Goal: Task Accomplishment & Management: Use online tool/utility

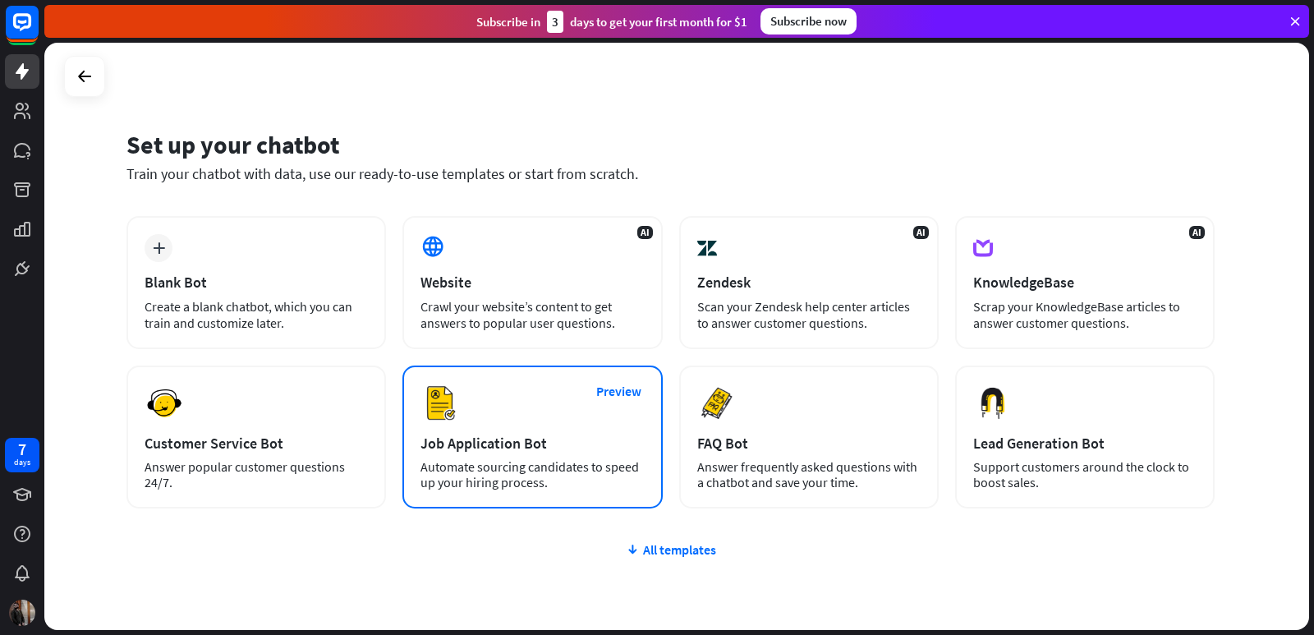
click at [562, 444] on div "Job Application Bot" at bounding box center [531, 443] width 223 height 19
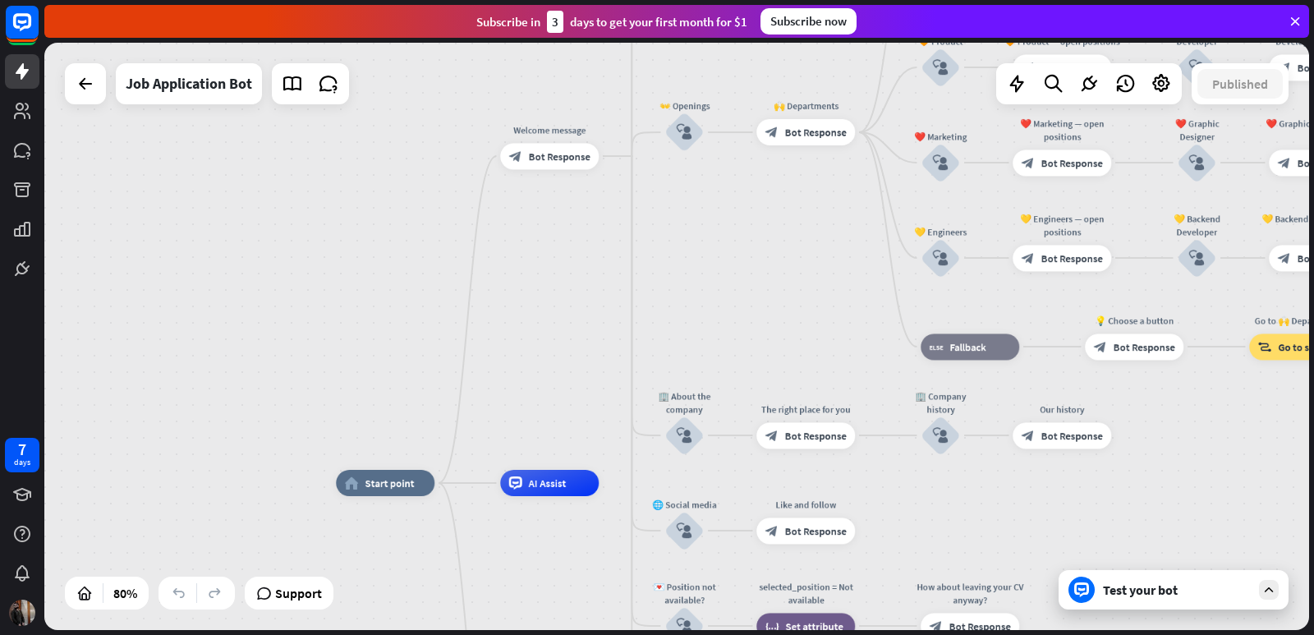
drag, startPoint x: 896, startPoint y: 442, endPoint x: 928, endPoint y: 550, distance: 113.0
click at [620, 489] on div "plus" at bounding box center [615, 483] width 20 height 20
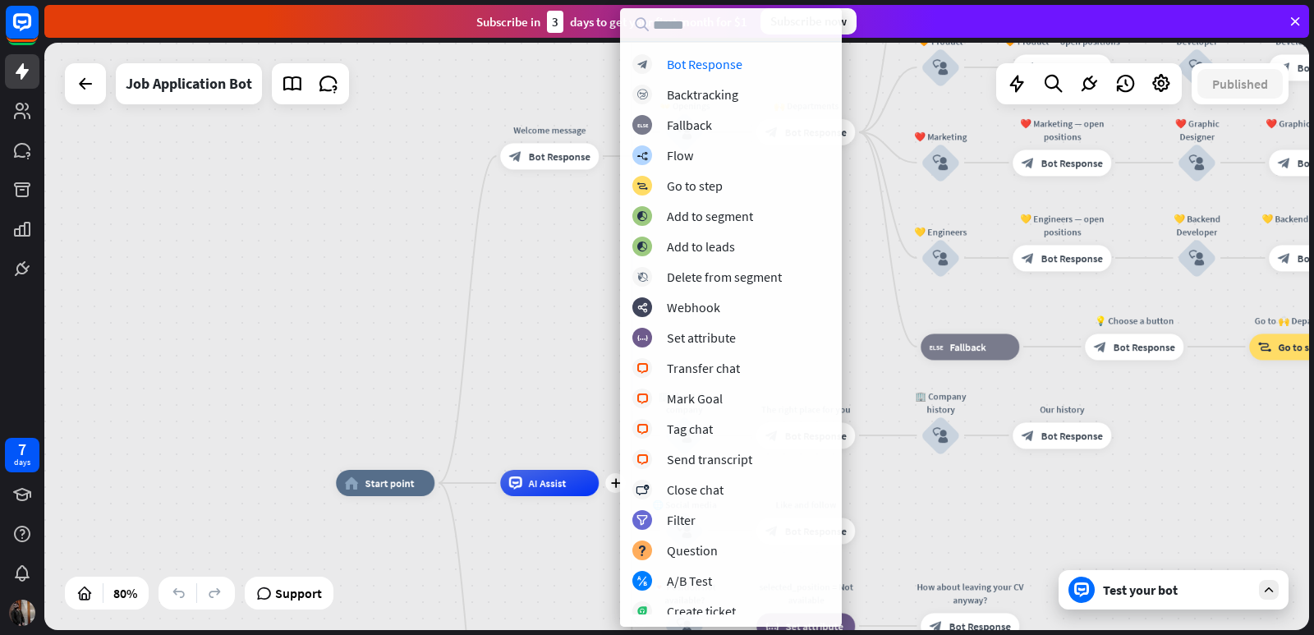
click at [561, 385] on div "home_2 Start point Welcome message block_bot_response Bot Response ✨ Main menu …" at bounding box center [676, 336] width 1265 height 587
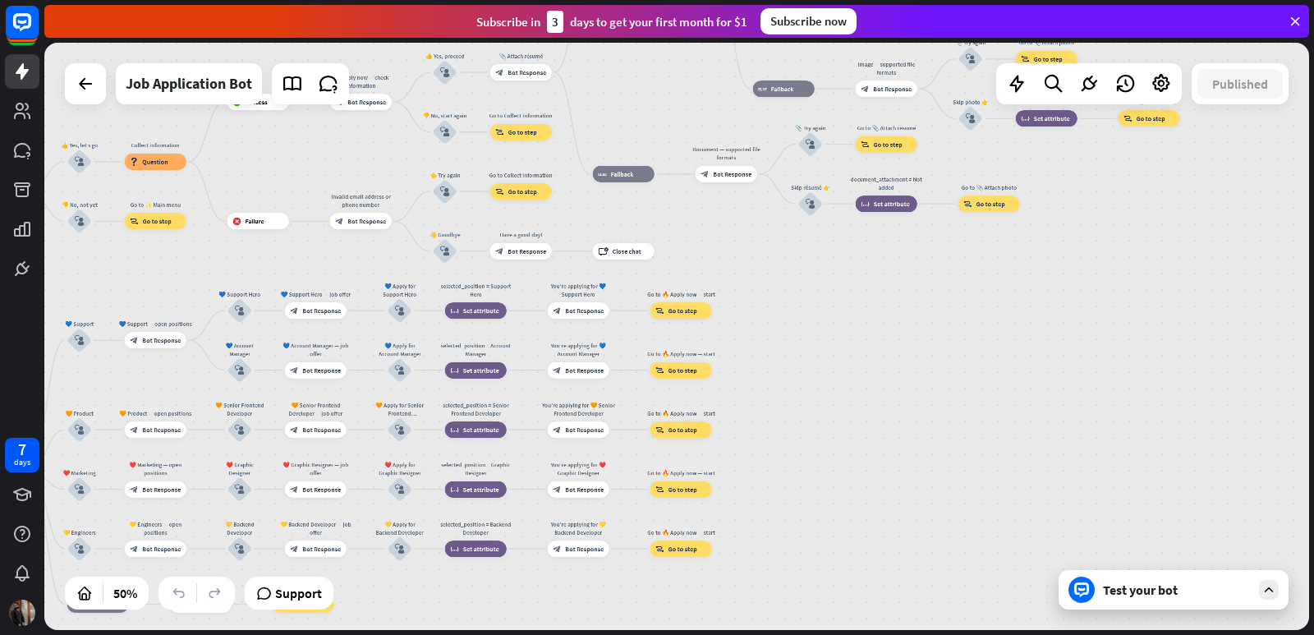
drag, startPoint x: 1200, startPoint y: 377, endPoint x: 350, endPoint y: 667, distance: 898.0
click at [350, 634] on html "7 days close Product Help First steps Get started with ChatBot Help Center Foll…" at bounding box center [657, 317] width 1314 height 635
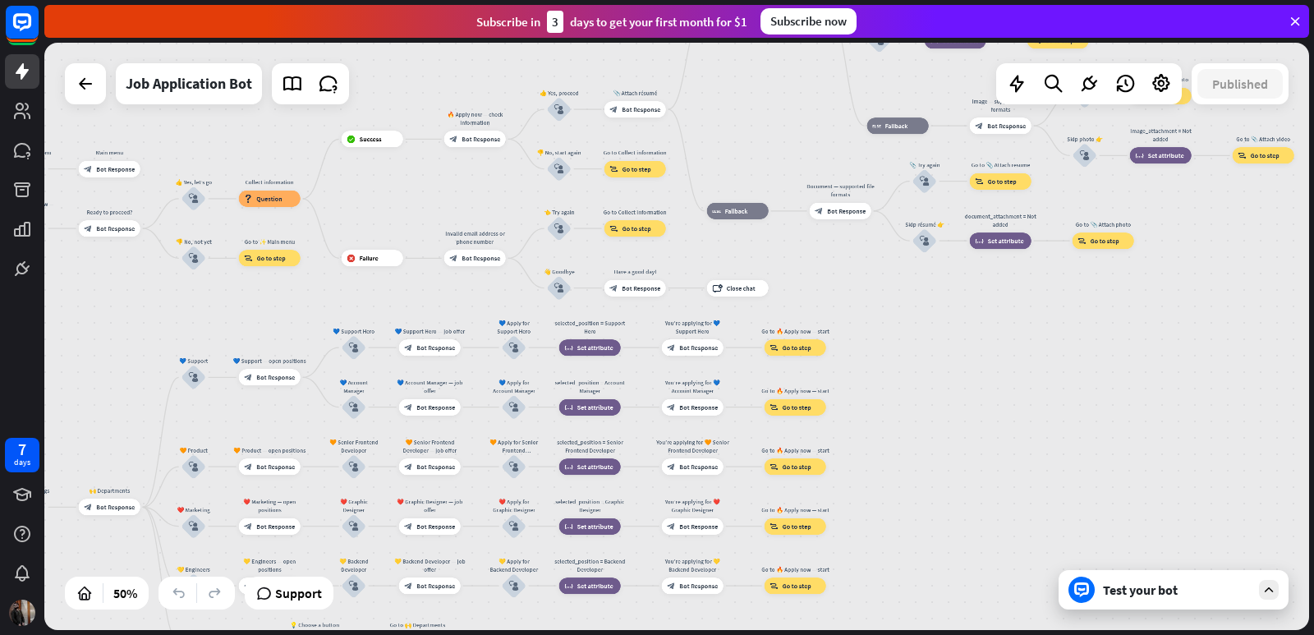
drag, startPoint x: 1048, startPoint y: 333, endPoint x: 1313, endPoint y: 220, distance: 288.4
click at [1313, 219] on div "home_2 Start point Welcome message block_bot_response Bot Response ✨ Main menu …" at bounding box center [678, 339] width 1269 height 592
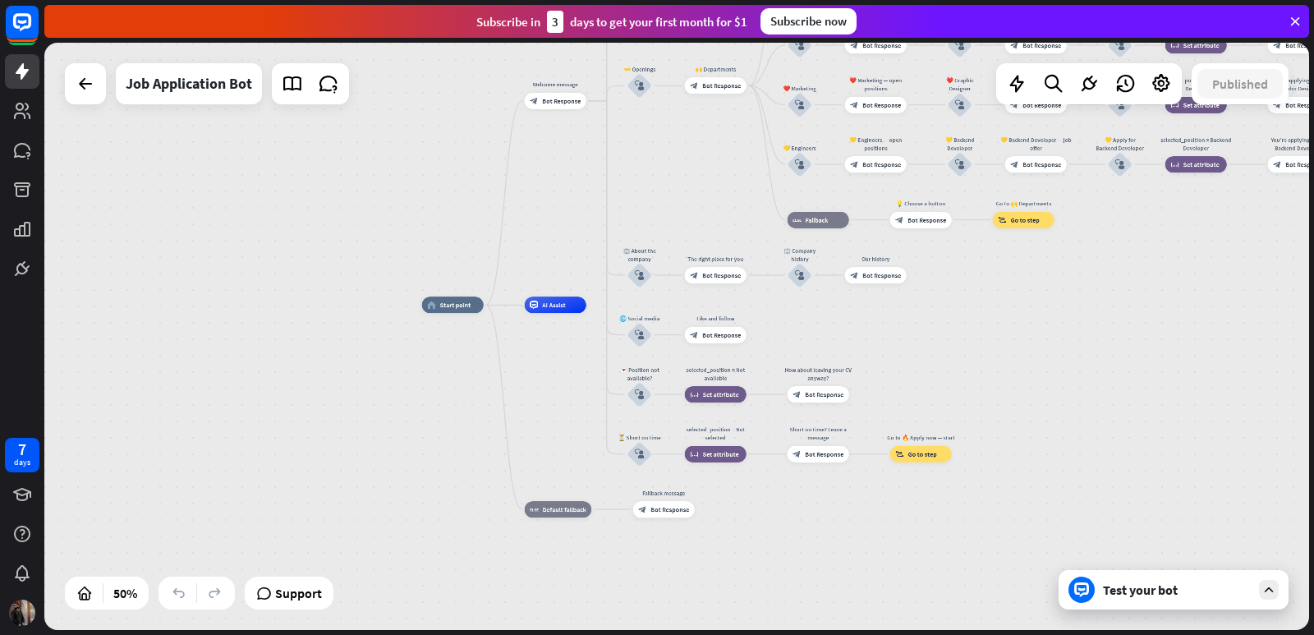
drag, startPoint x: 549, startPoint y: 611, endPoint x: 1155, endPoint y: 200, distance: 732.5
click at [1155, 200] on div "home_2 Start point Welcome message block_bot_response Bot Response ✨ Main menu …" at bounding box center [676, 336] width 1265 height 587
click at [670, 513] on span "Bot Response" at bounding box center [669, 509] width 39 height 8
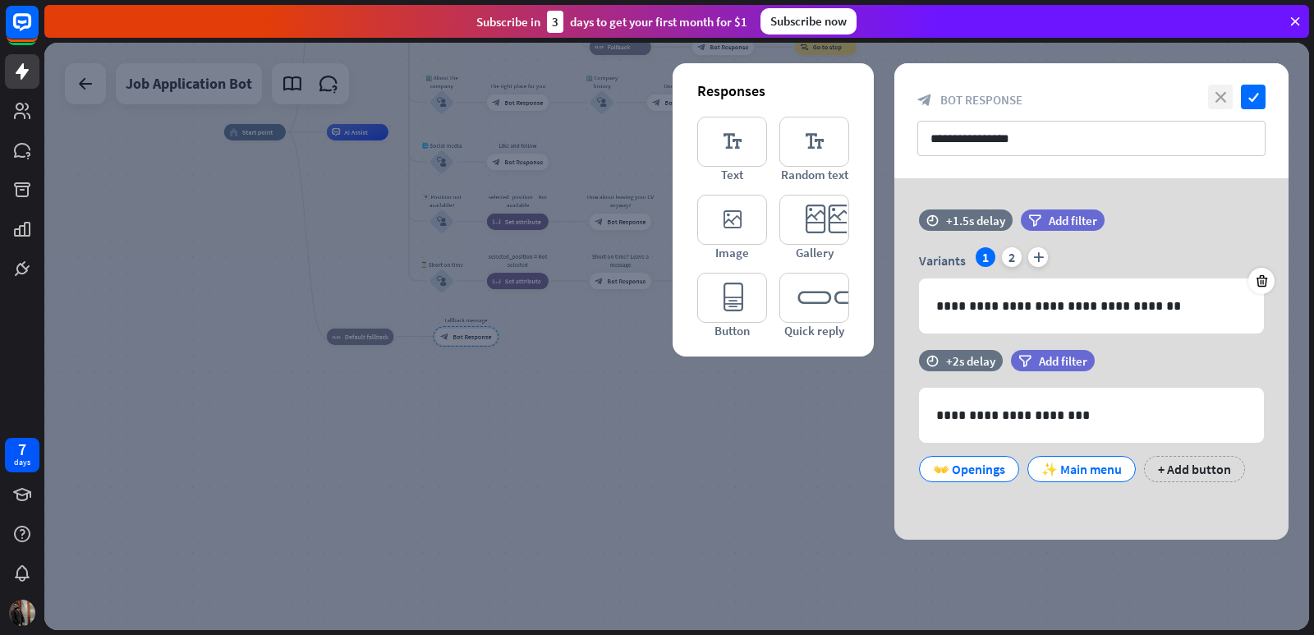
click at [1227, 91] on icon "close" at bounding box center [1220, 97] width 25 height 25
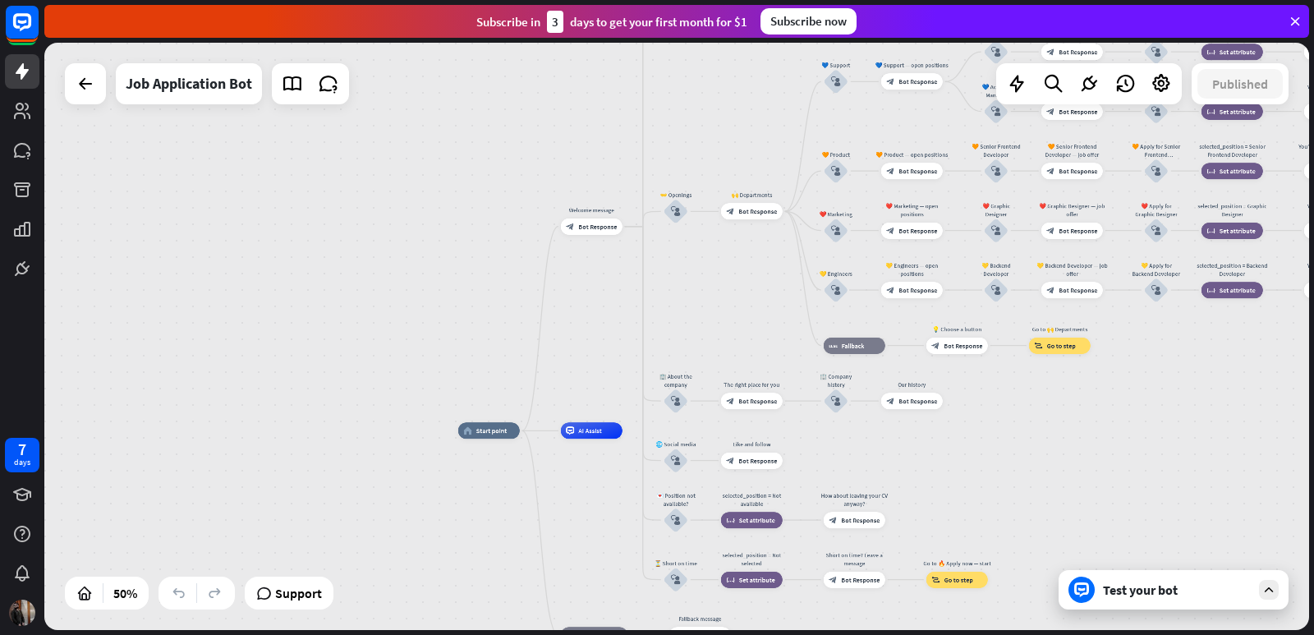
drag, startPoint x: 397, startPoint y: 163, endPoint x: 562, endPoint y: 533, distance: 404.7
click at [562, 535] on div "home_2 Start point Welcome message block_bot_response Bot Response ✨ Main menu …" at bounding box center [774, 577] width 632 height 294
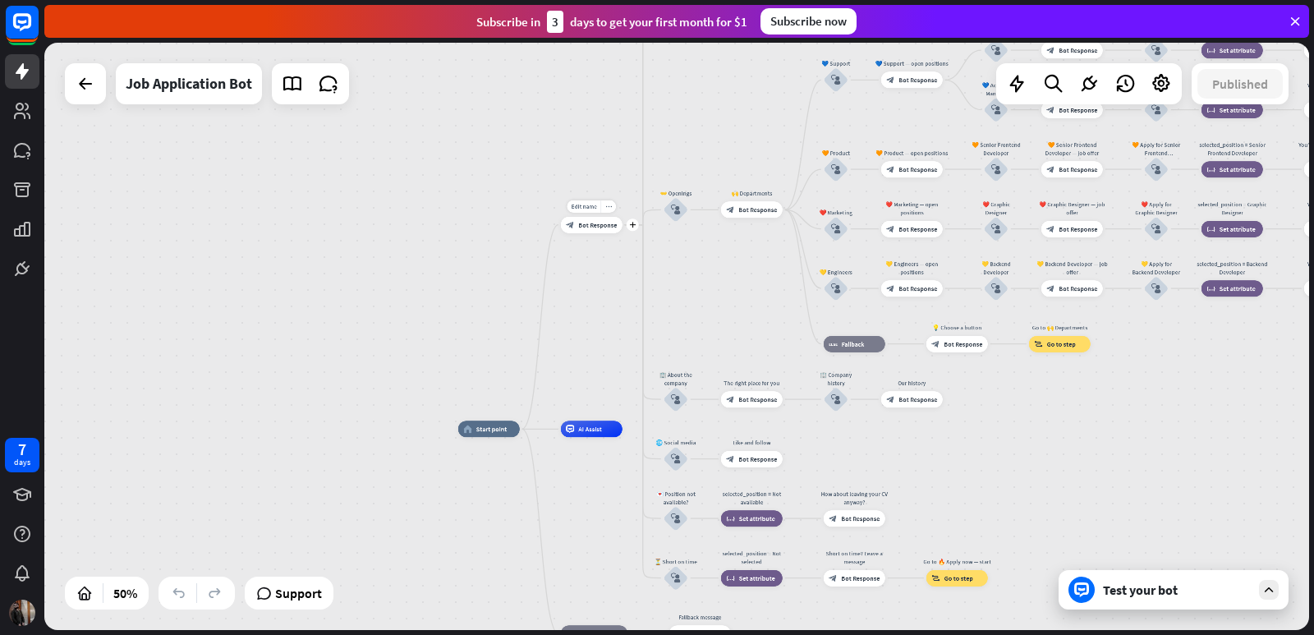
click at [583, 229] on div "block_bot_response Bot Response" at bounding box center [592, 225] width 62 height 16
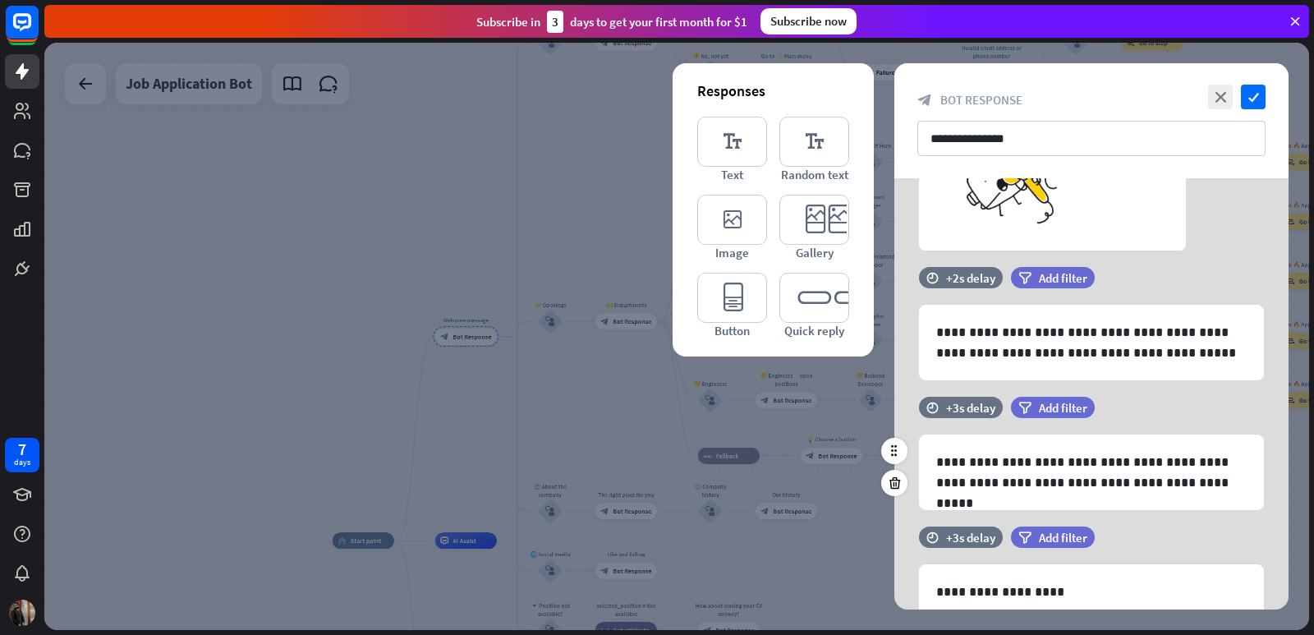
scroll to position [235, 0]
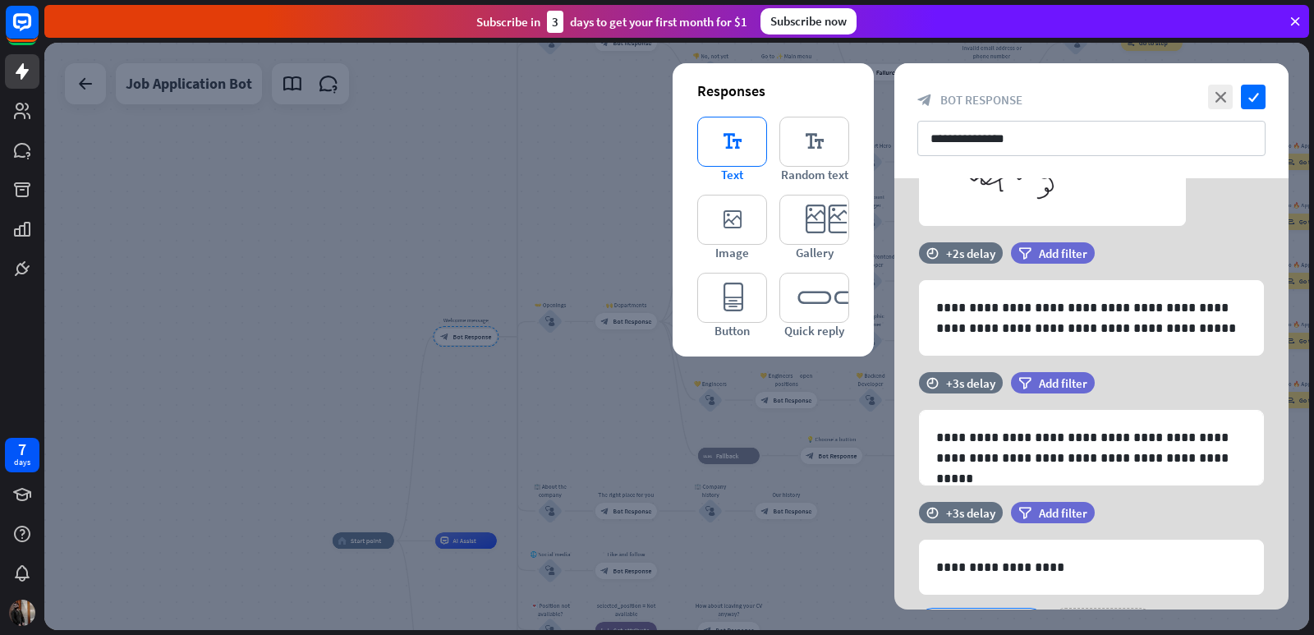
click at [741, 149] on icon "editor_text" at bounding box center [732, 142] width 70 height 50
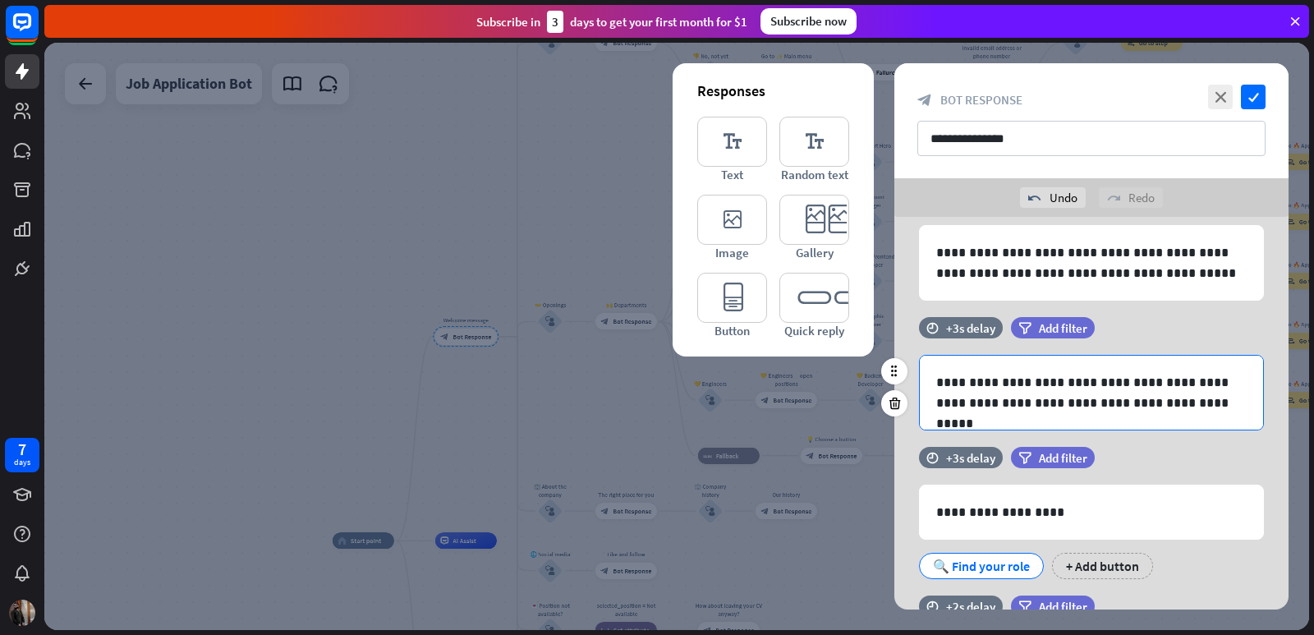
scroll to position [465, 0]
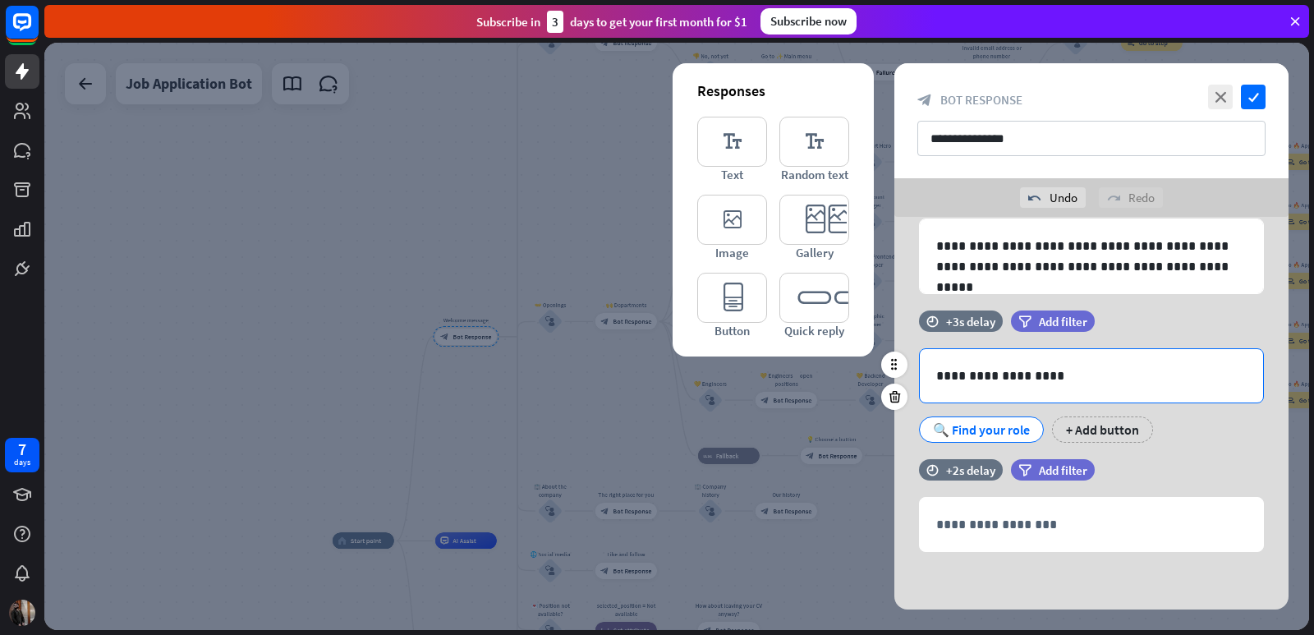
click at [962, 370] on p "**********" at bounding box center [1091, 375] width 310 height 21
click at [1045, 385] on p "**********" at bounding box center [1091, 375] width 310 height 21
click at [1042, 380] on p "**********" at bounding box center [1091, 375] width 310 height 21
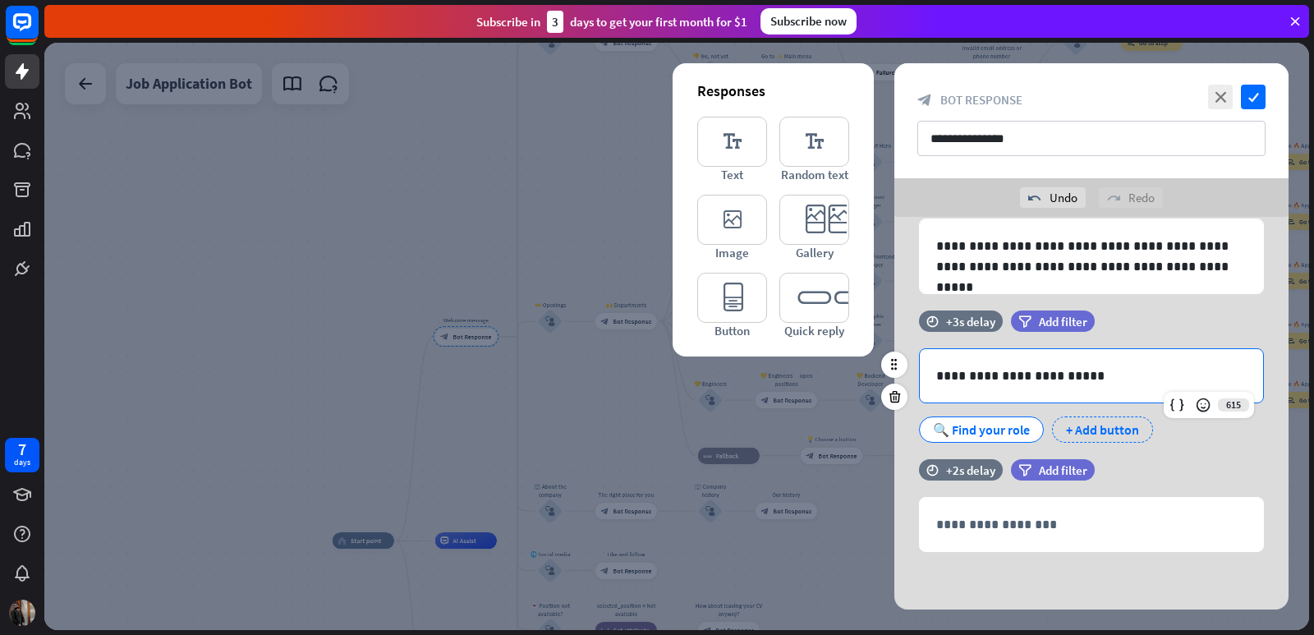
click at [1113, 429] on div "+ Add button" at bounding box center [1102, 429] width 101 height 26
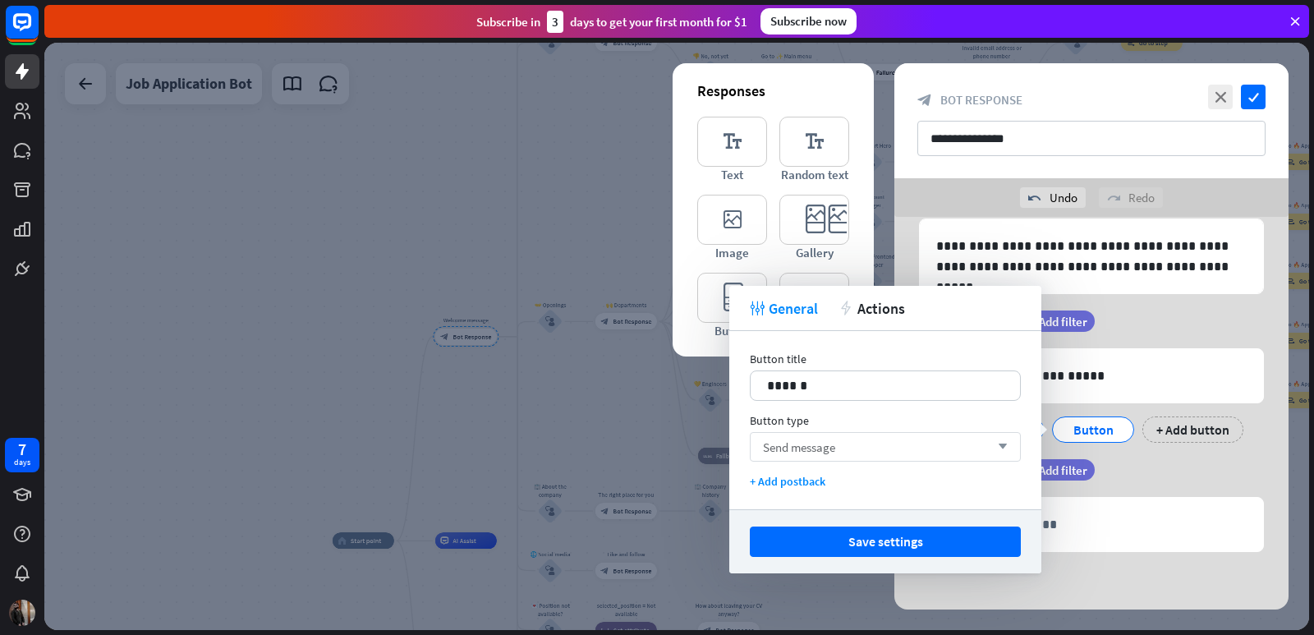
click at [865, 443] on div "Send message arrow_down" at bounding box center [885, 447] width 271 height 30
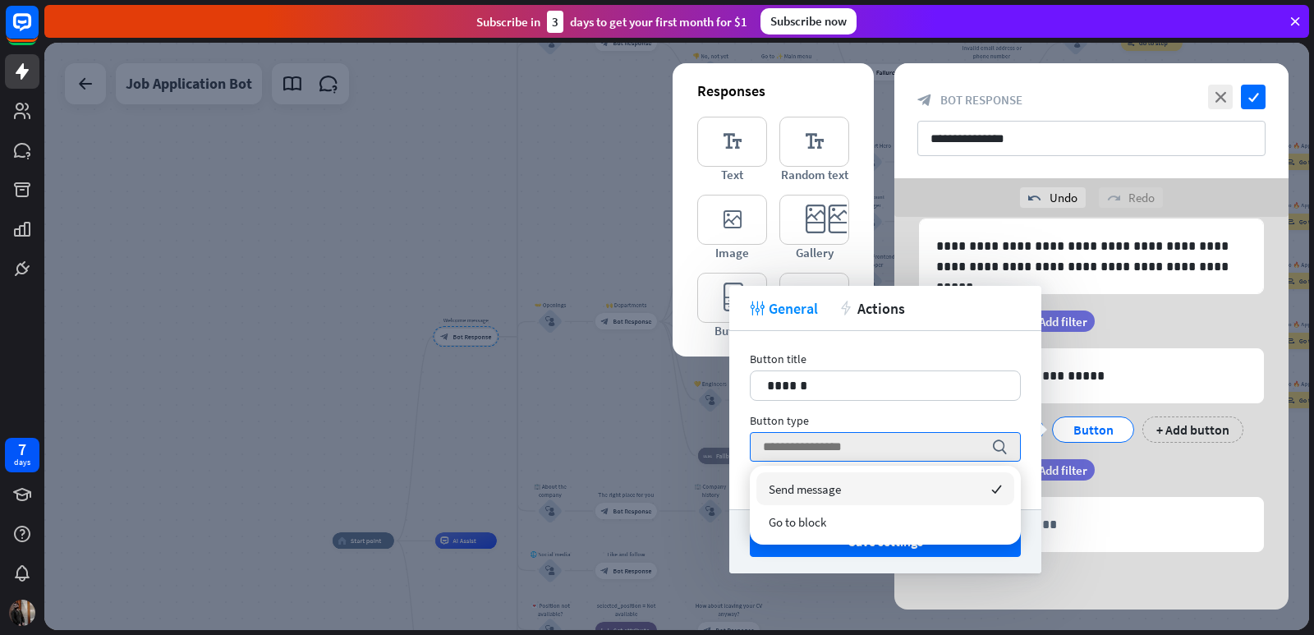
click at [859, 482] on div "Send message checked" at bounding box center [885, 488] width 258 height 33
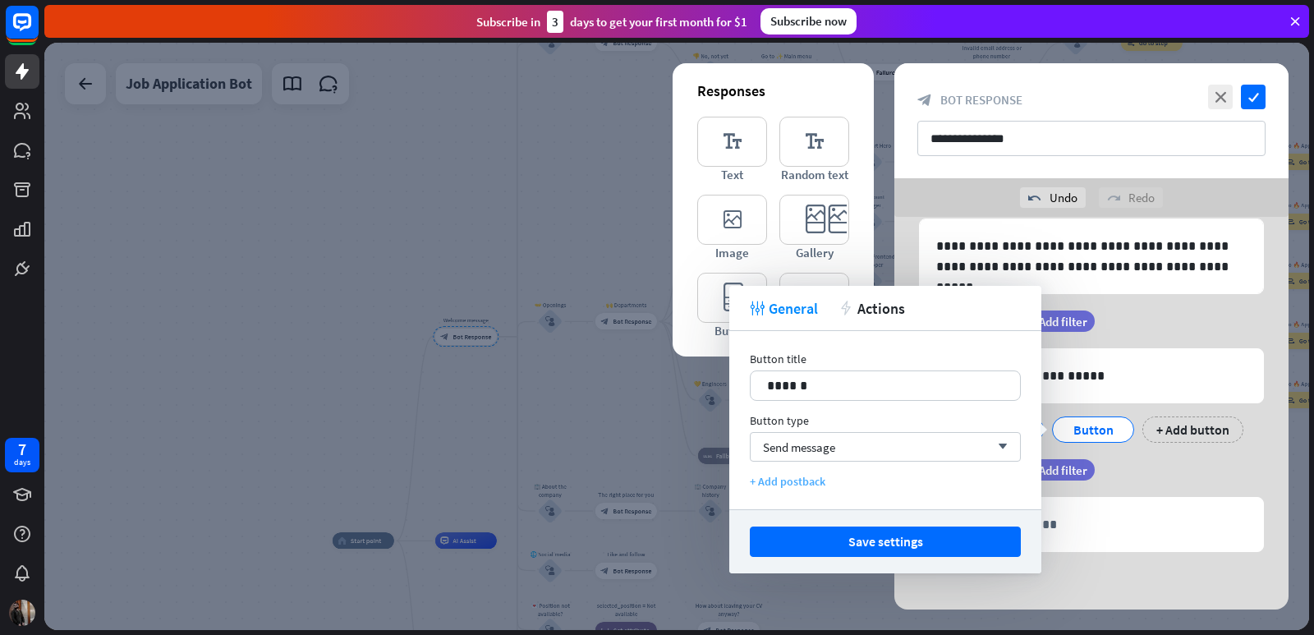
click at [809, 481] on div "+ Add postback" at bounding box center [885, 481] width 271 height 15
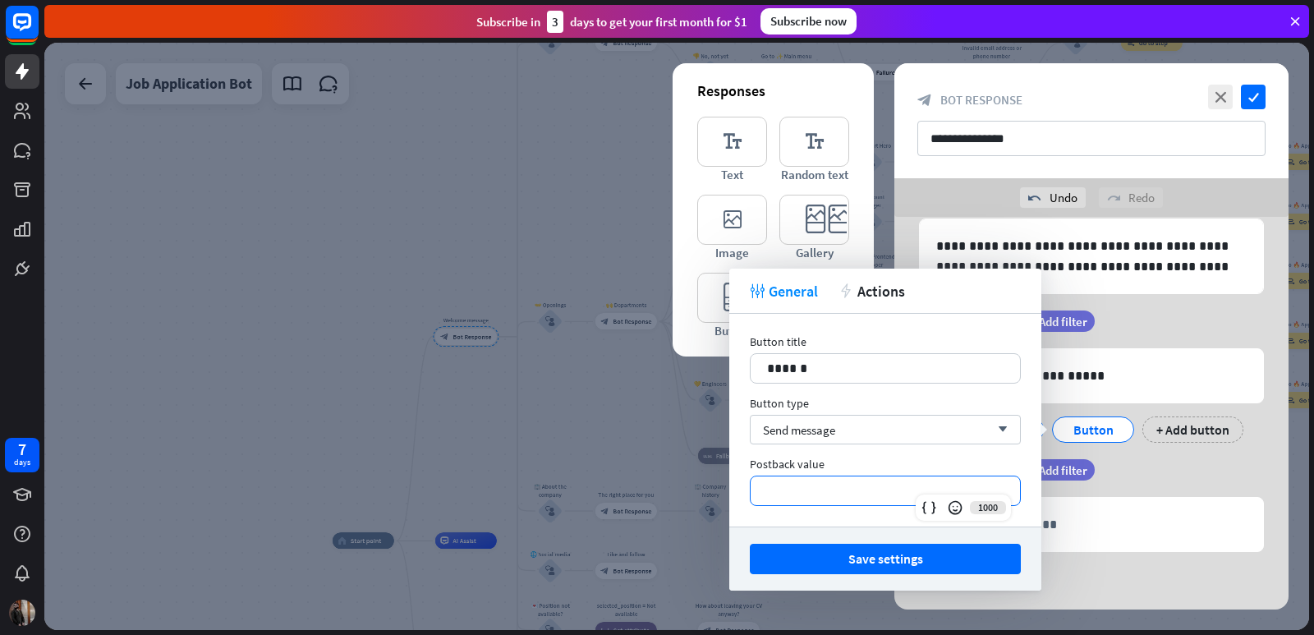
click at [819, 491] on p "**********" at bounding box center [885, 490] width 236 height 21
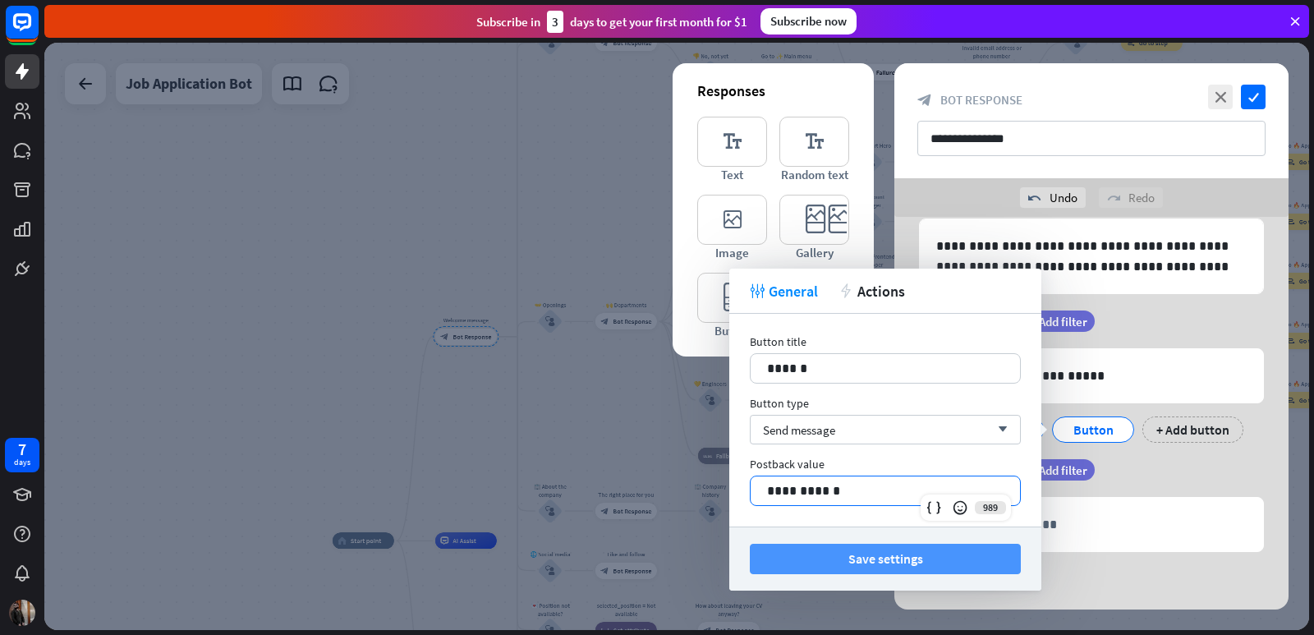
click at [865, 563] on button "Save settings" at bounding box center [885, 559] width 271 height 30
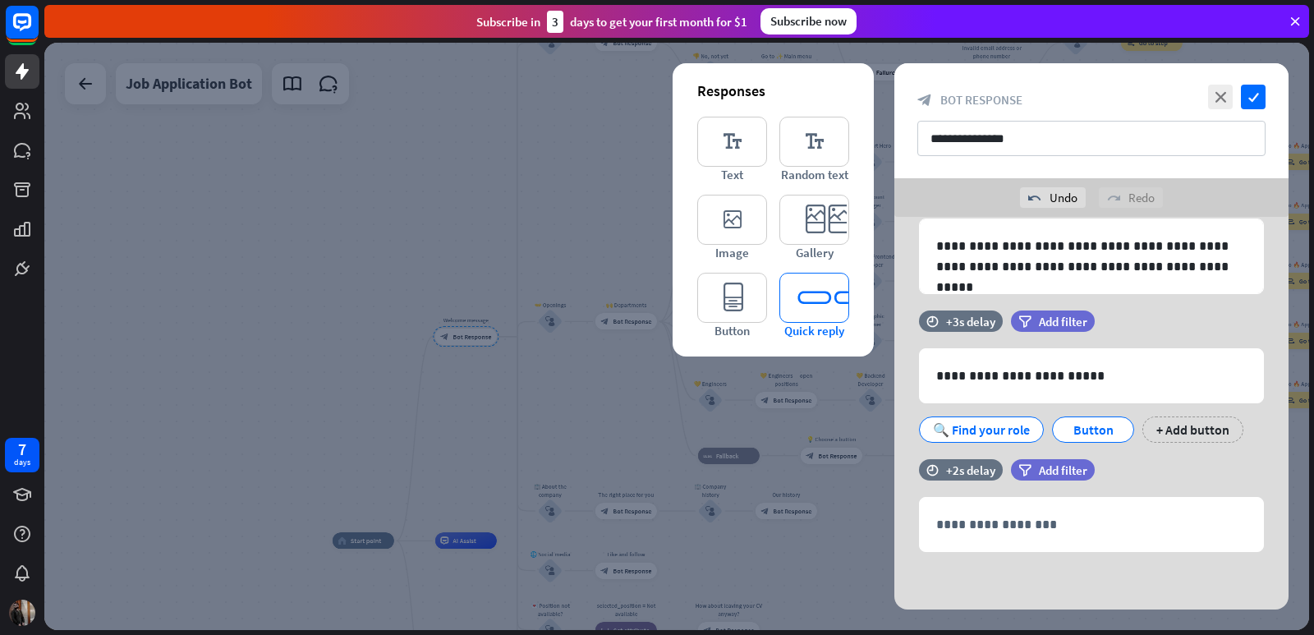
click at [821, 301] on icon "editor_quick_replies" at bounding box center [814, 298] width 70 height 50
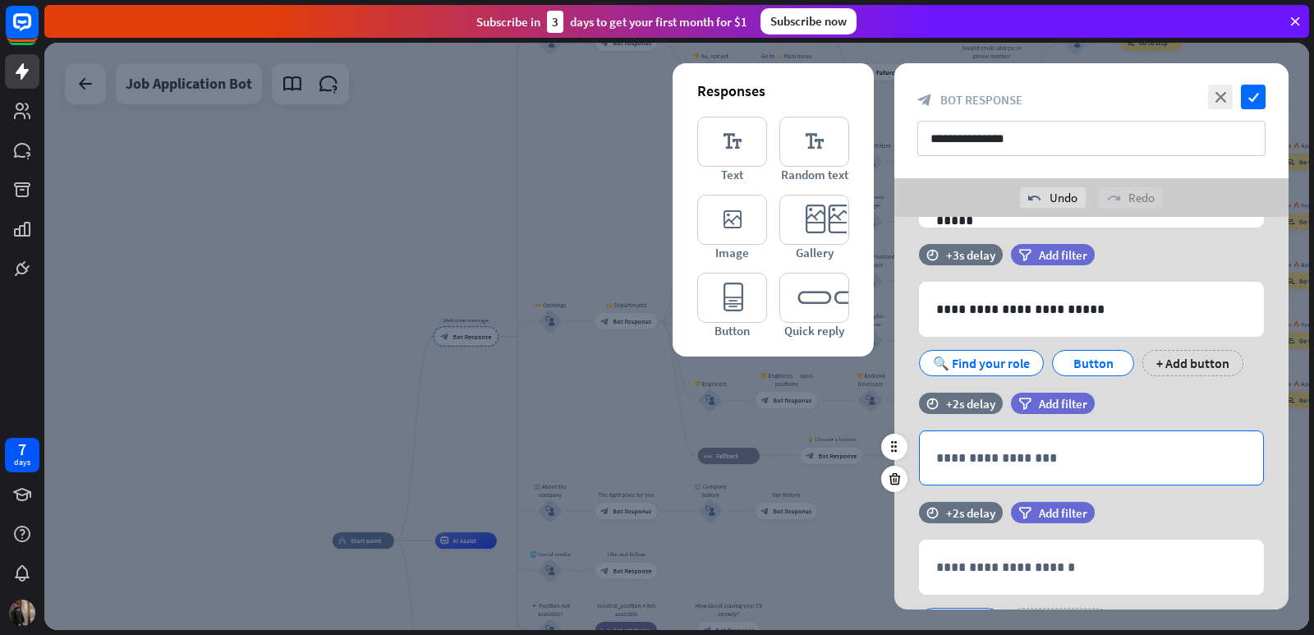
scroll to position [613, 0]
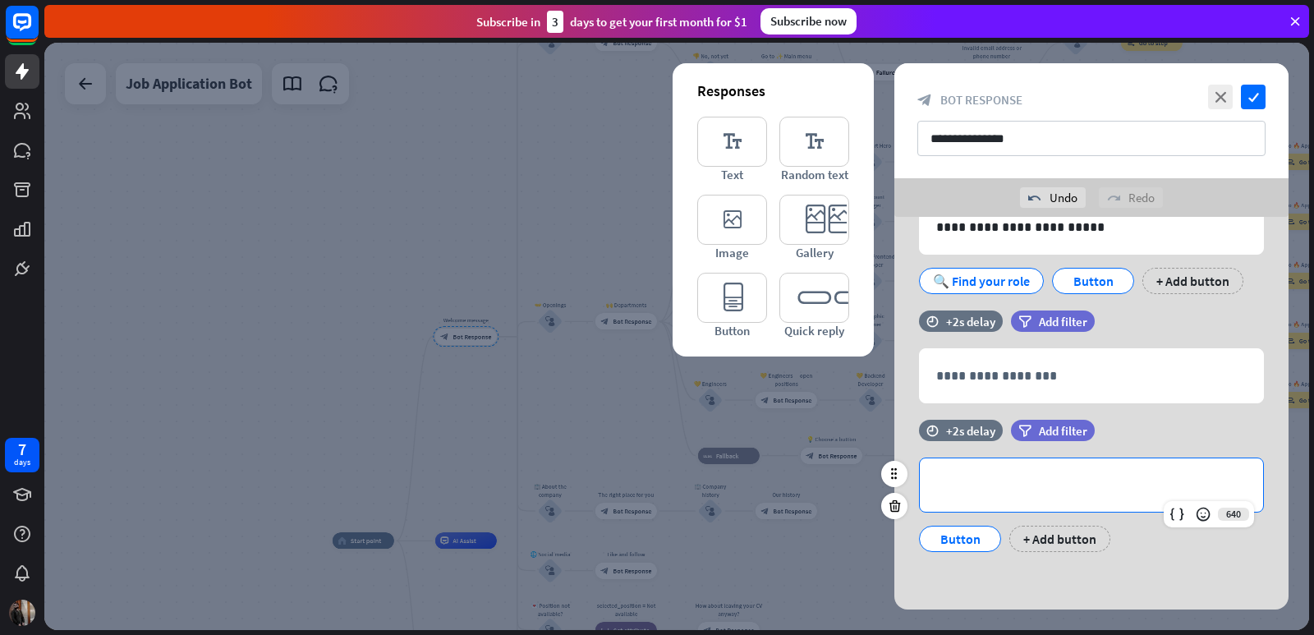
click at [1013, 483] on p "**********" at bounding box center [1091, 485] width 310 height 21
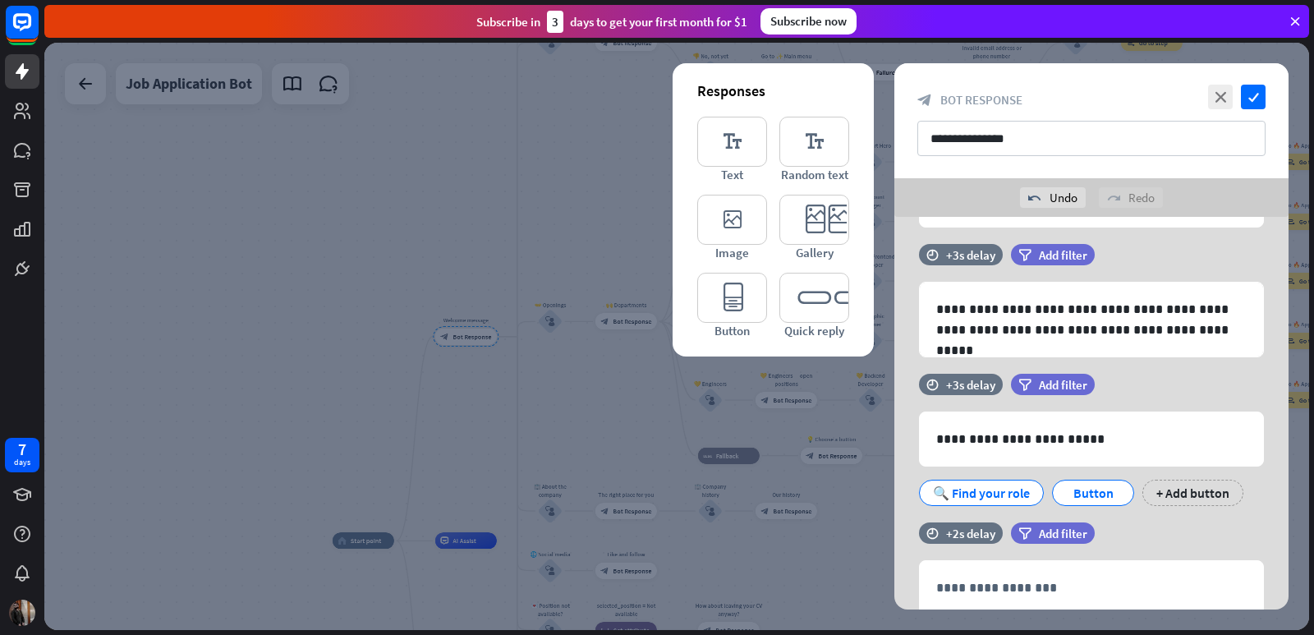
scroll to position [367, 0]
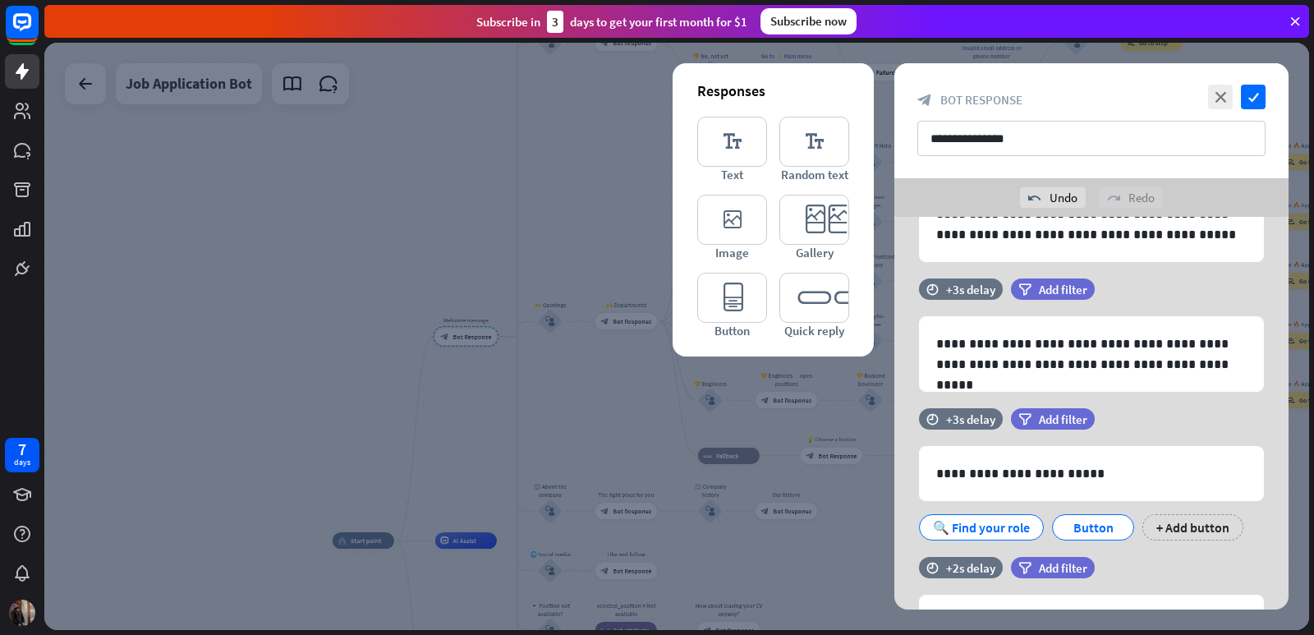
click at [264, 355] on div at bounding box center [676, 336] width 1265 height 587
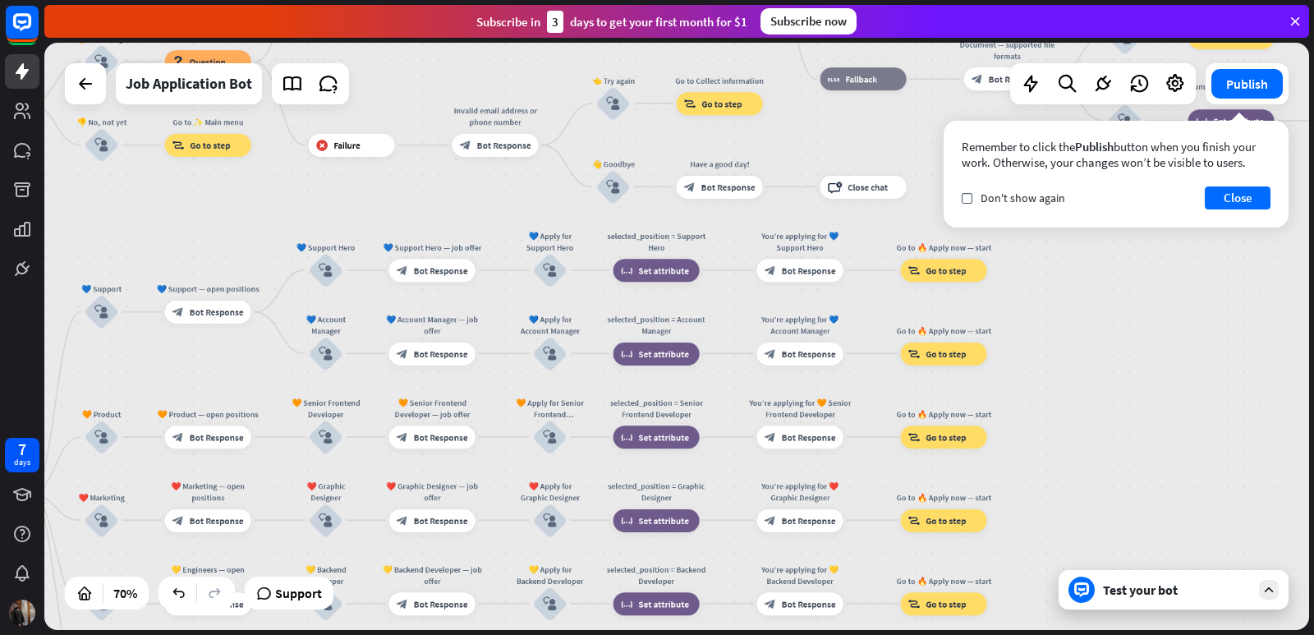
drag, startPoint x: 1072, startPoint y: 480, endPoint x: 552, endPoint y: 667, distance: 552.5
click at [552, 634] on html "7 days close Product Help First steps Get started with ChatBot Help Center Foll…" at bounding box center [657, 317] width 1314 height 635
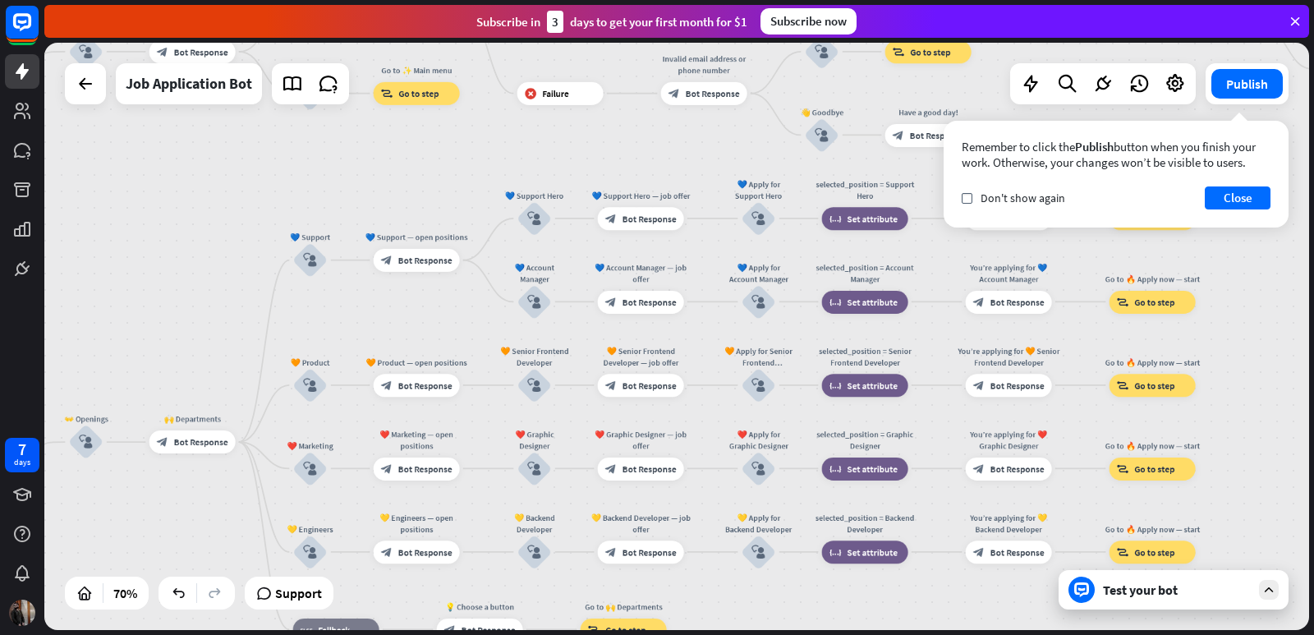
drag, startPoint x: 1104, startPoint y: 324, endPoint x: 1313, endPoint y: 219, distance: 233.6
click at [1313, 219] on div "home_2 Start point Welcome message block_bot_response Bot Response ✨ Main menu …" at bounding box center [678, 339] width 1269 height 592
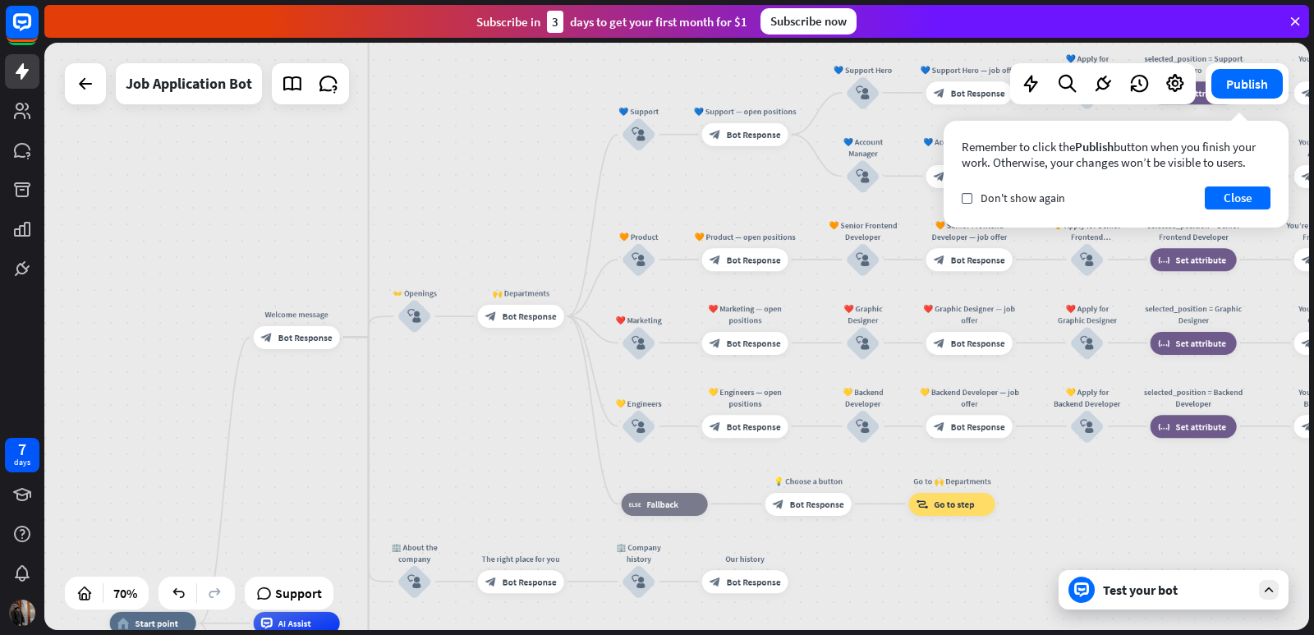
drag, startPoint x: 191, startPoint y: 526, endPoint x: 520, endPoint y: 454, distance: 336.3
click at [520, 454] on div "home_2 Start point Welcome message block_bot_response Bot Response ✨ Main menu …" at bounding box center [676, 336] width 1265 height 587
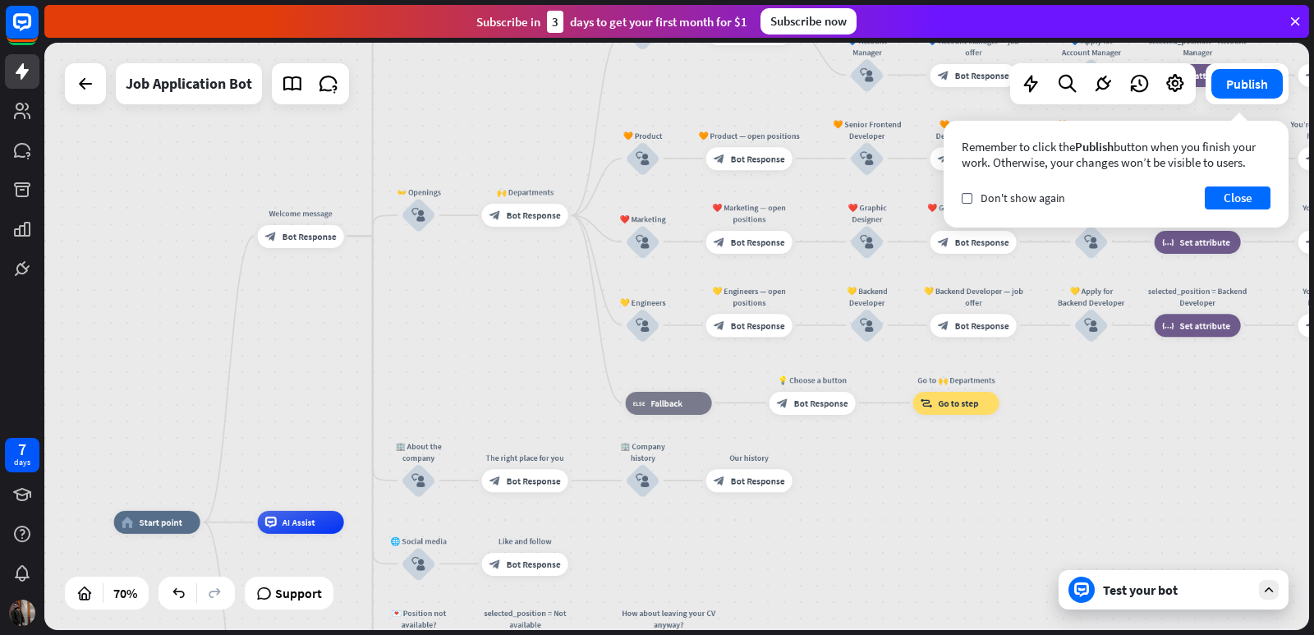
drag, startPoint x: 520, startPoint y: 454, endPoint x: 524, endPoint y: 353, distance: 101.1
click at [524, 353] on div "home_2 Start point Welcome message block_bot_response Bot Response ✨ Main menu …" at bounding box center [676, 336] width 1265 height 587
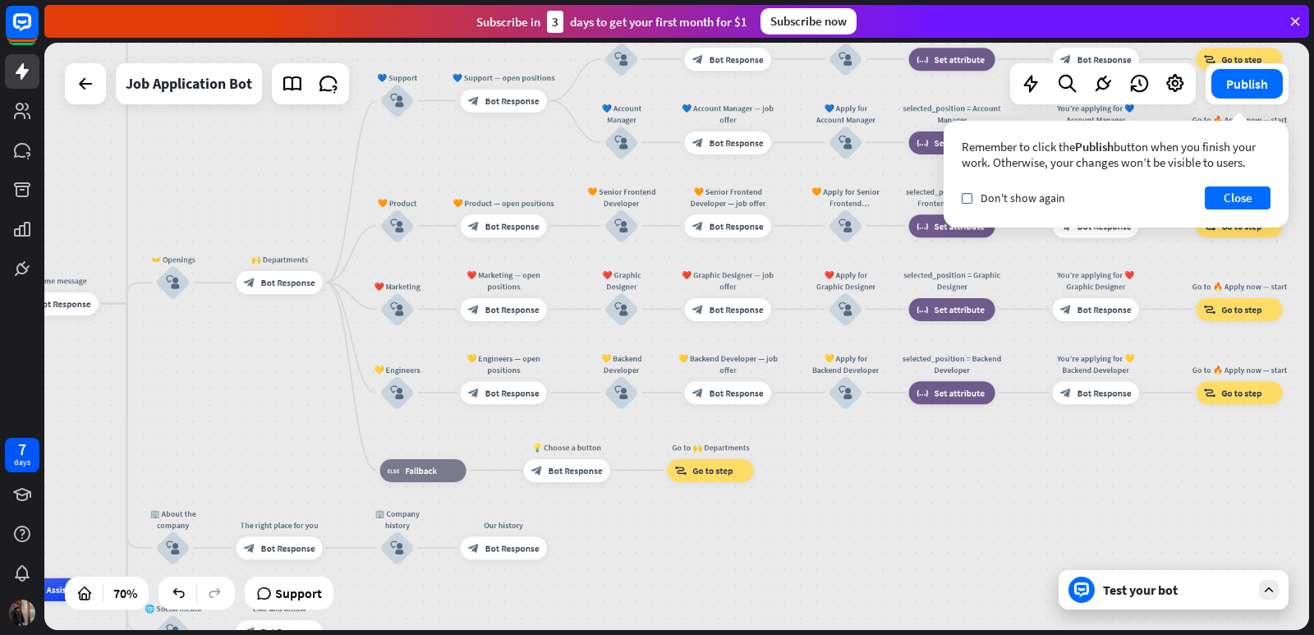
drag, startPoint x: 524, startPoint y: 353, endPoint x: 278, endPoint y: 420, distance: 254.6
click at [278, 420] on div "home_2 Start point Welcome message block_bot_response Bot Response ✨ Main menu …" at bounding box center [676, 336] width 1265 height 587
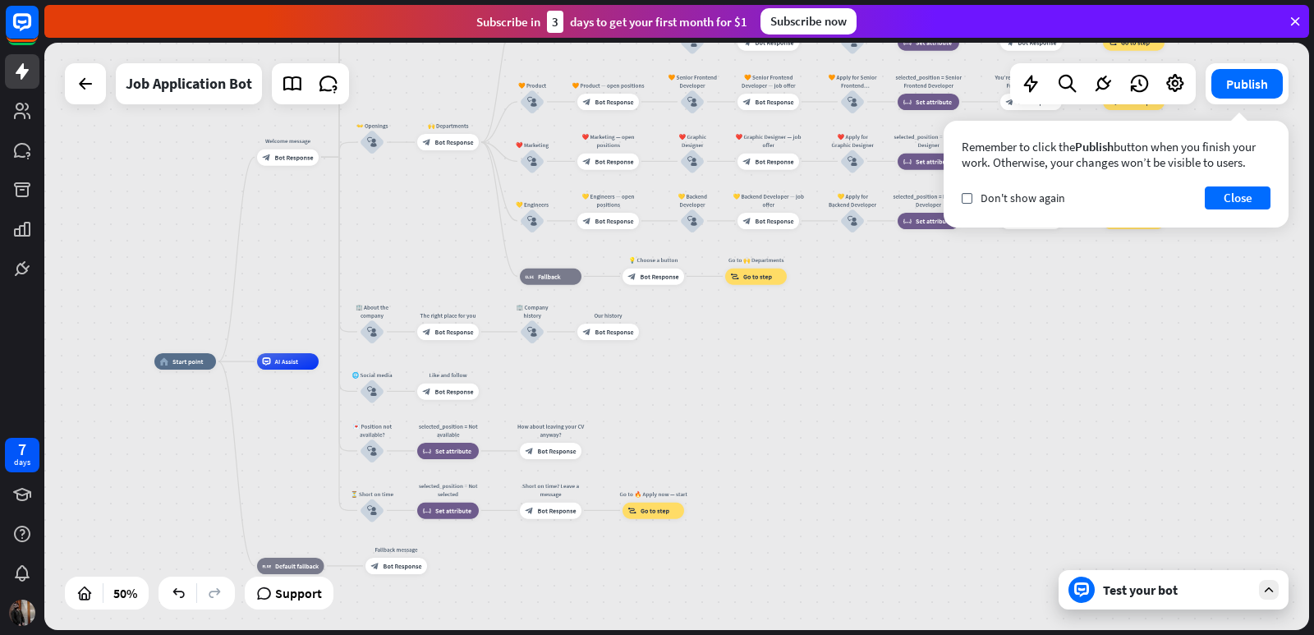
drag, startPoint x: 157, startPoint y: 517, endPoint x: 241, endPoint y: 392, distance: 151.0
click at [277, 394] on div "home_2 Start point Welcome message block_bot_response Bot Response ✨ Main menu …" at bounding box center [470, 508] width 632 height 294
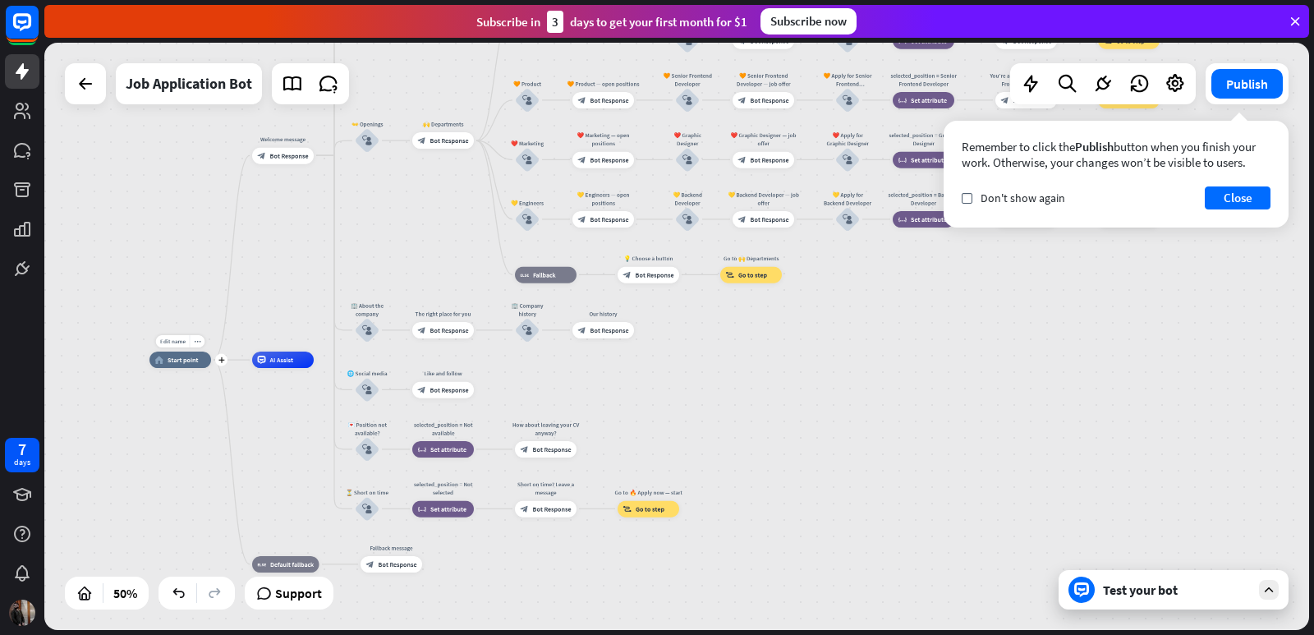
click at [181, 360] on span "Start point" at bounding box center [183, 360] width 31 height 8
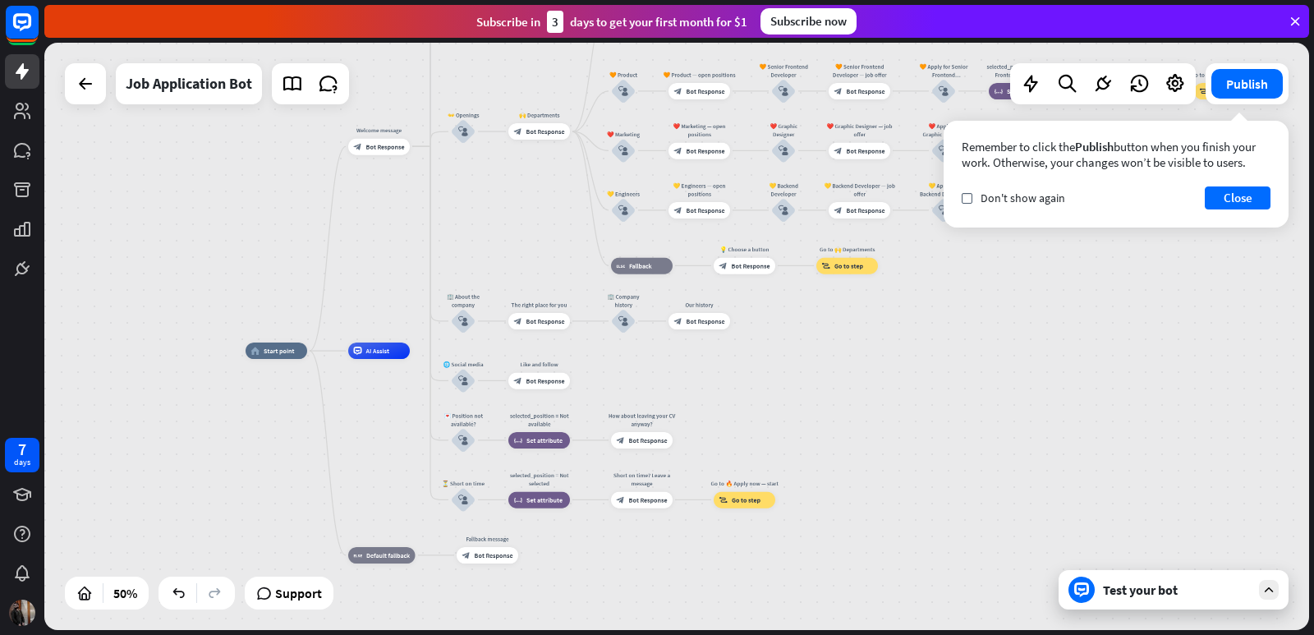
drag, startPoint x: 158, startPoint y: 415, endPoint x: 273, endPoint y: 401, distance: 115.8
click at [264, 403] on div "home_2 Start point Welcome message block_bot_response Bot Response ✨ Main menu …" at bounding box center [562, 498] width 632 height 294
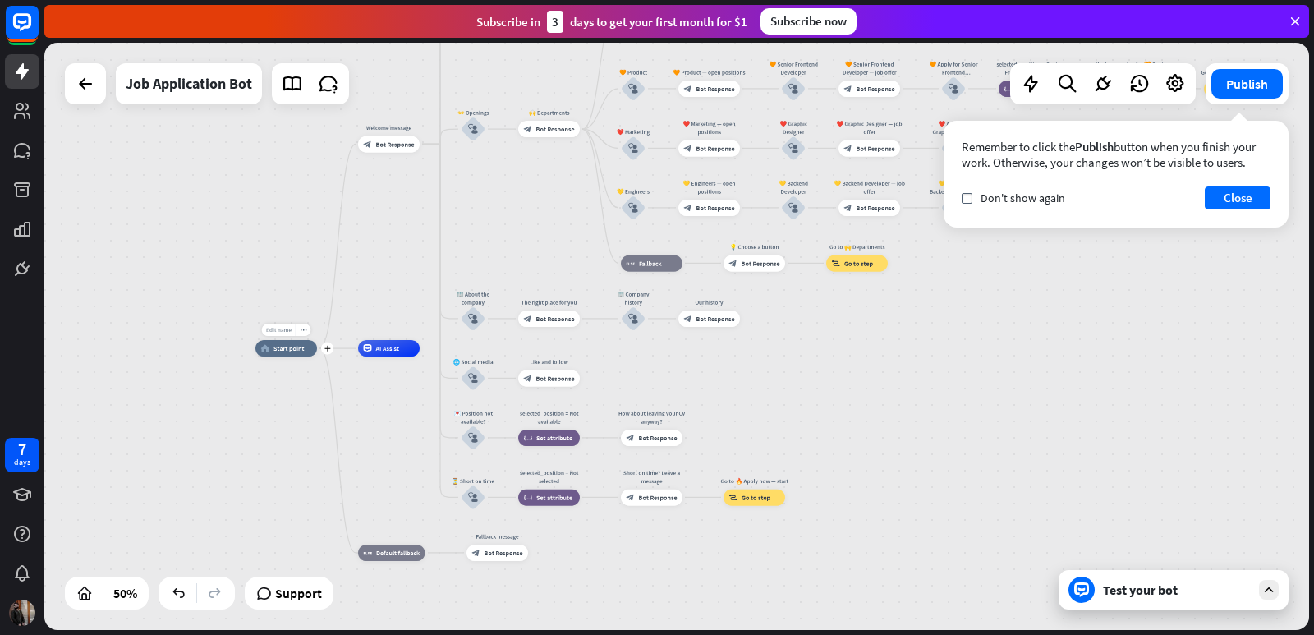
click at [277, 325] on div "Edit name" at bounding box center [279, 330] width 34 height 12
click at [289, 351] on span "Start point" at bounding box center [288, 348] width 31 height 8
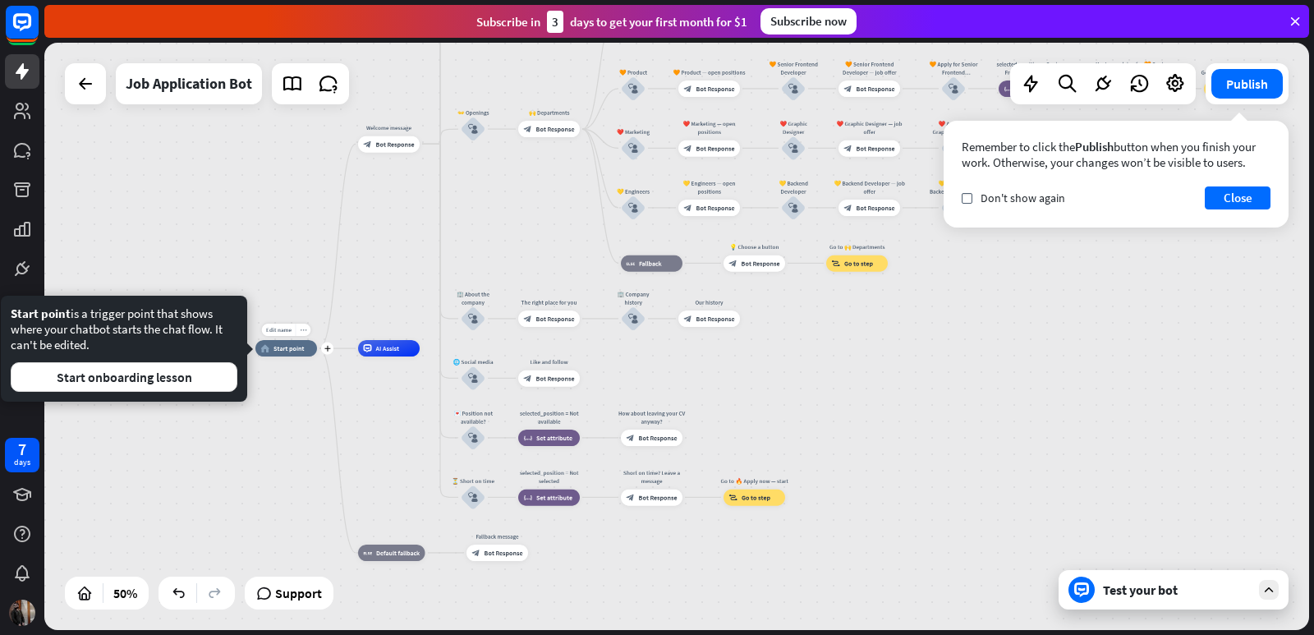
click at [301, 328] on icon "more_horiz" at bounding box center [303, 330] width 7 height 7
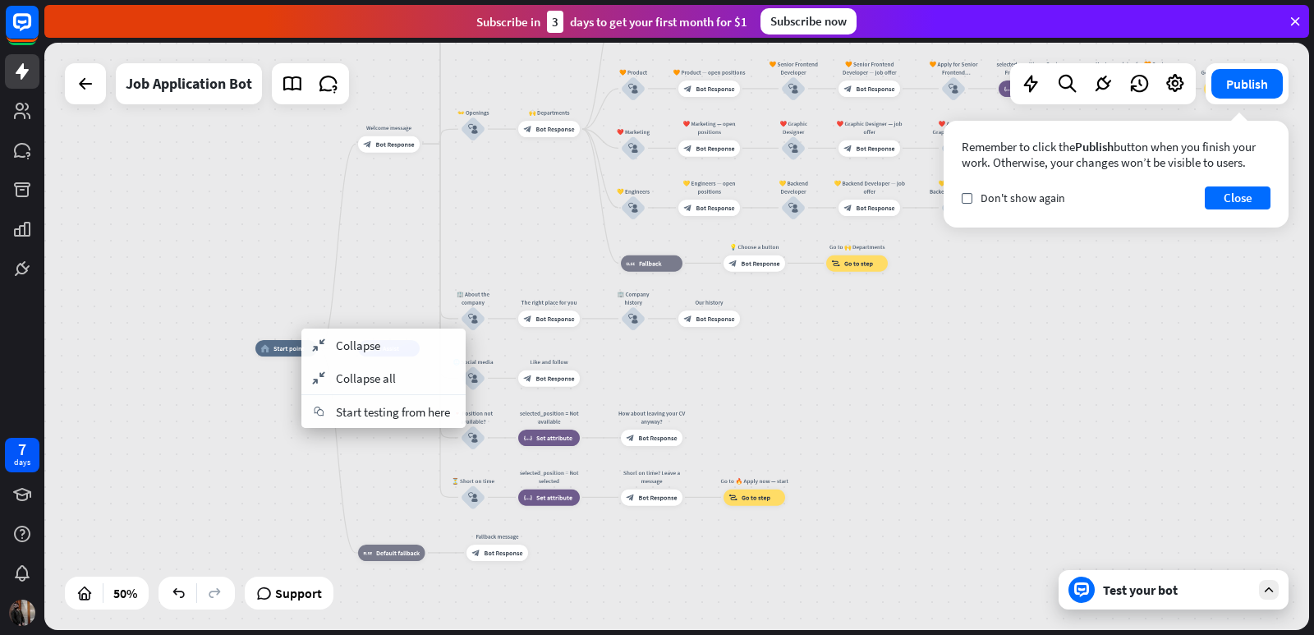
click at [265, 391] on div "home_2 Start point Welcome message block_bot_response Bot Response ✨ Main menu …" at bounding box center [571, 495] width 632 height 294
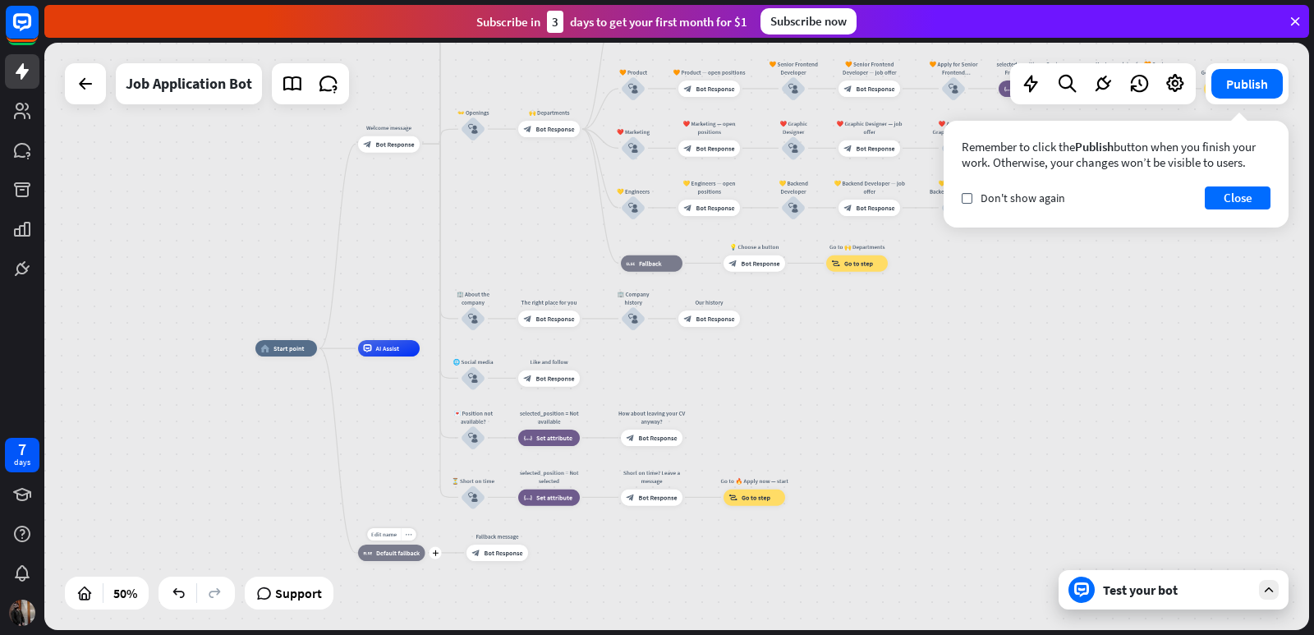
click at [411, 531] on icon "more_horiz" at bounding box center [408, 534] width 7 height 7
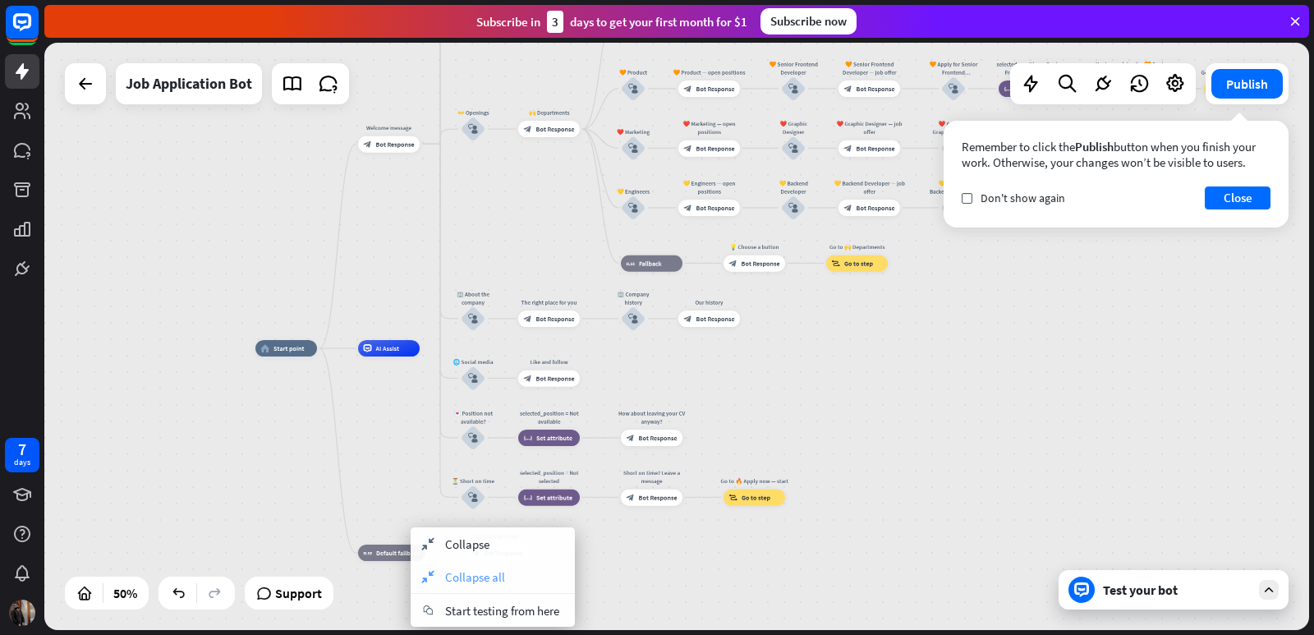
click at [461, 581] on span "Collapse all" at bounding box center [475, 577] width 60 height 16
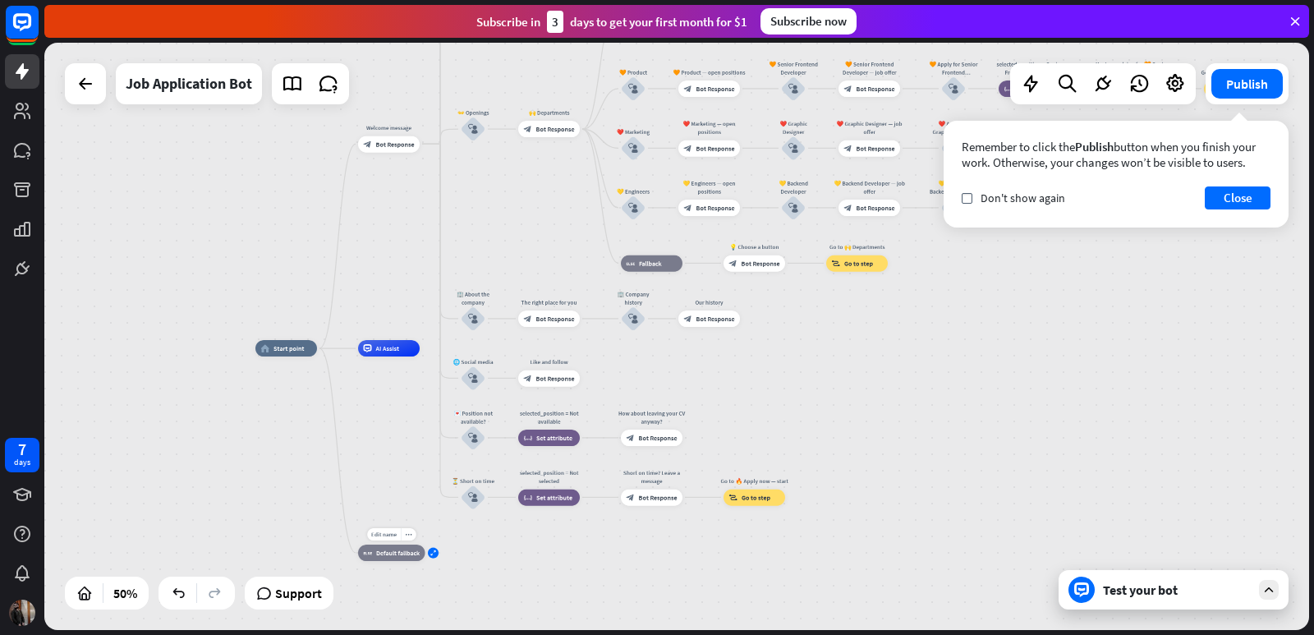
click at [434, 553] on icon "expand" at bounding box center [433, 553] width 6 height 6
click at [537, 555] on icon "plus" at bounding box center [538, 552] width 7 height 6
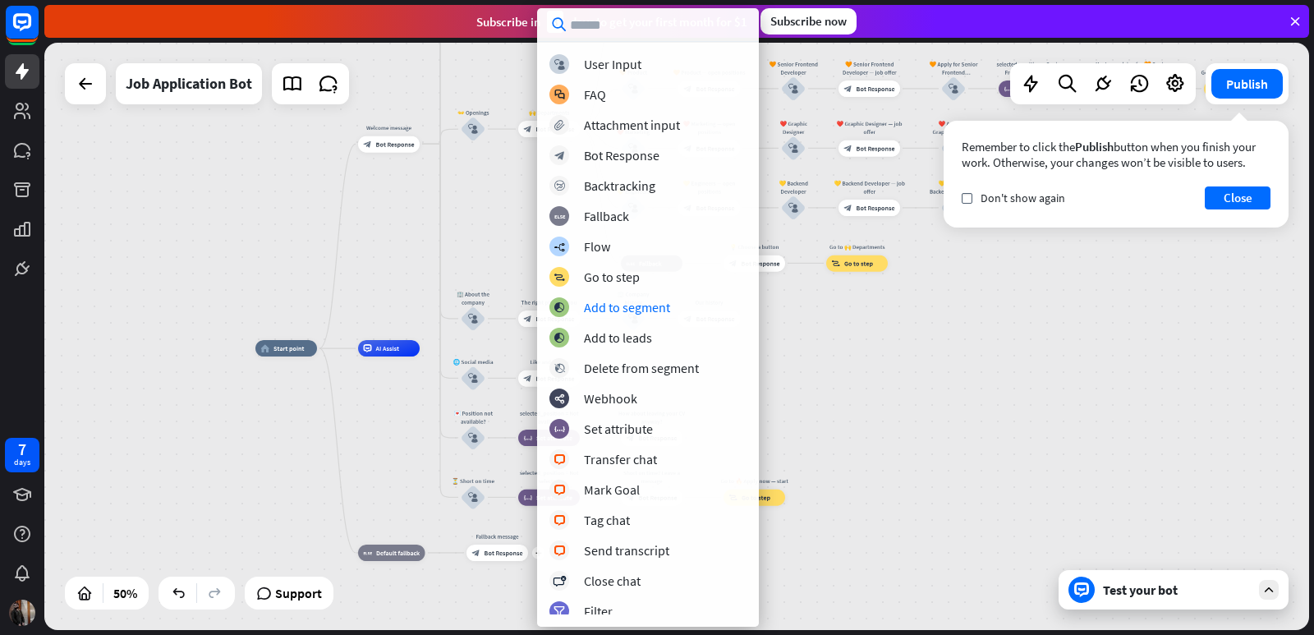
click at [376, 276] on div "home_2 Start point Welcome message block_bot_response Bot Response ✨ Main menu …" at bounding box center [676, 336] width 1265 height 587
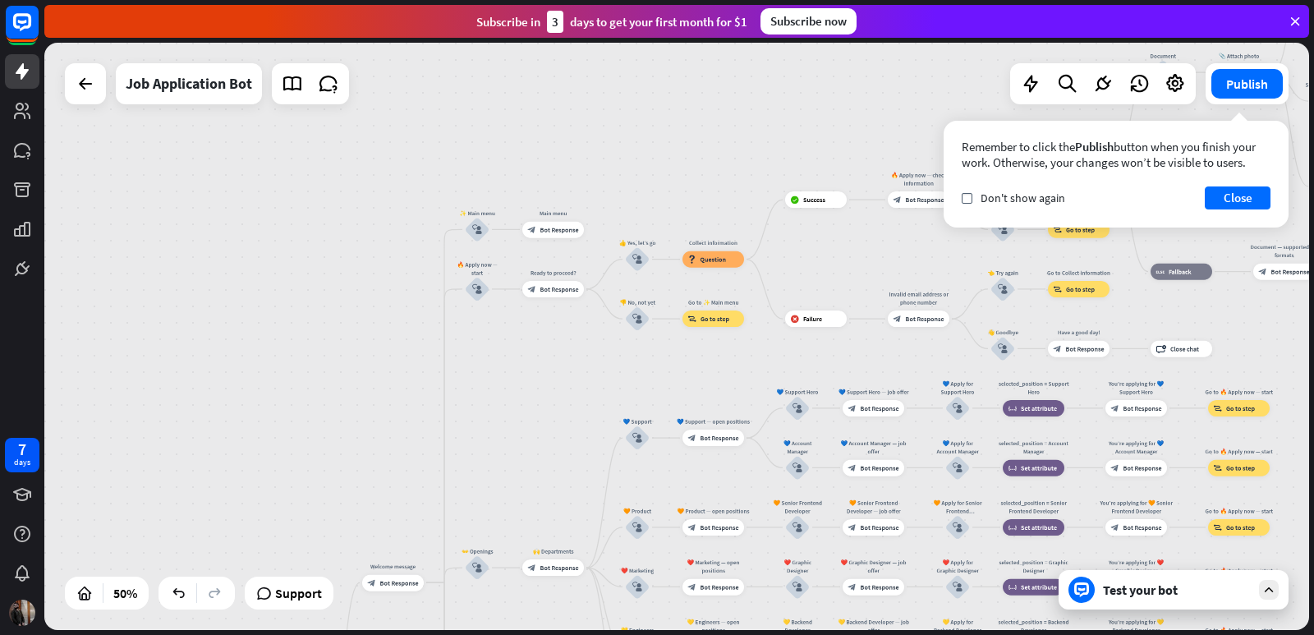
drag, startPoint x: 535, startPoint y: 216, endPoint x: 504, endPoint y: 526, distance: 311.9
click at [539, 634] on html "7 days close Product Help First steps Get started with ChatBot Help Center Foll…" at bounding box center [657, 317] width 1314 height 635
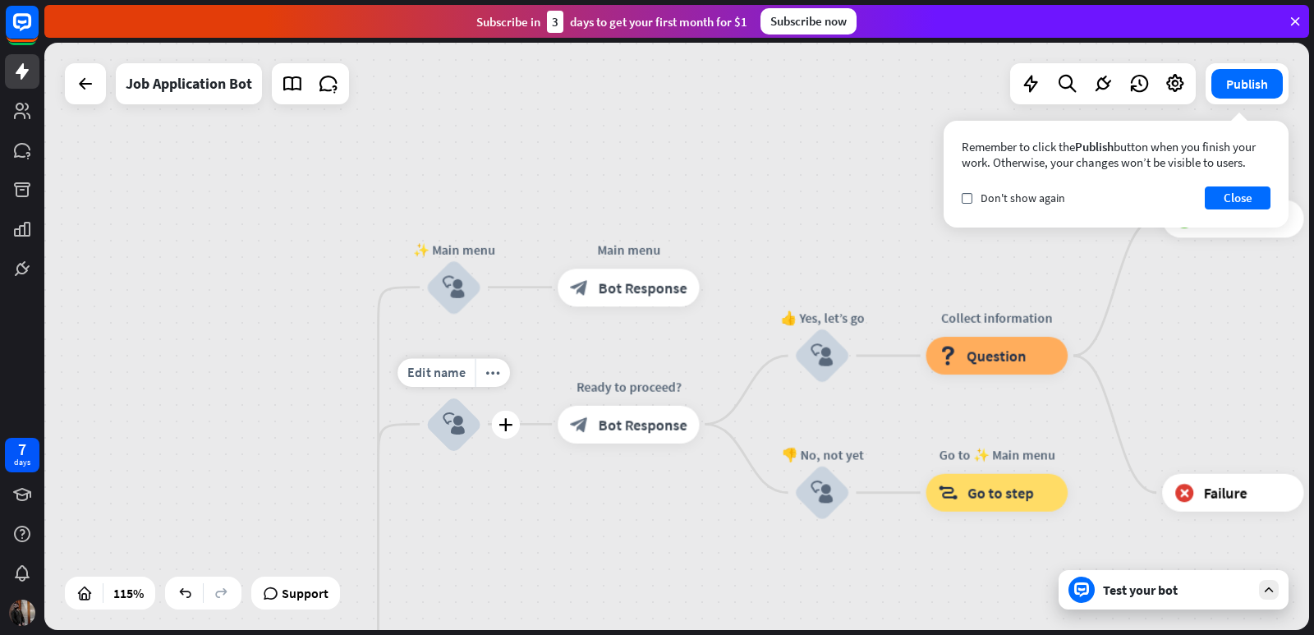
drag, startPoint x: 483, startPoint y: 195, endPoint x: 464, endPoint y: 465, distance: 270.0
click at [464, 452] on div "Edit name more_horiz plus 🔥 Apply now — start block_user_input" at bounding box center [453, 424] width 57 height 57
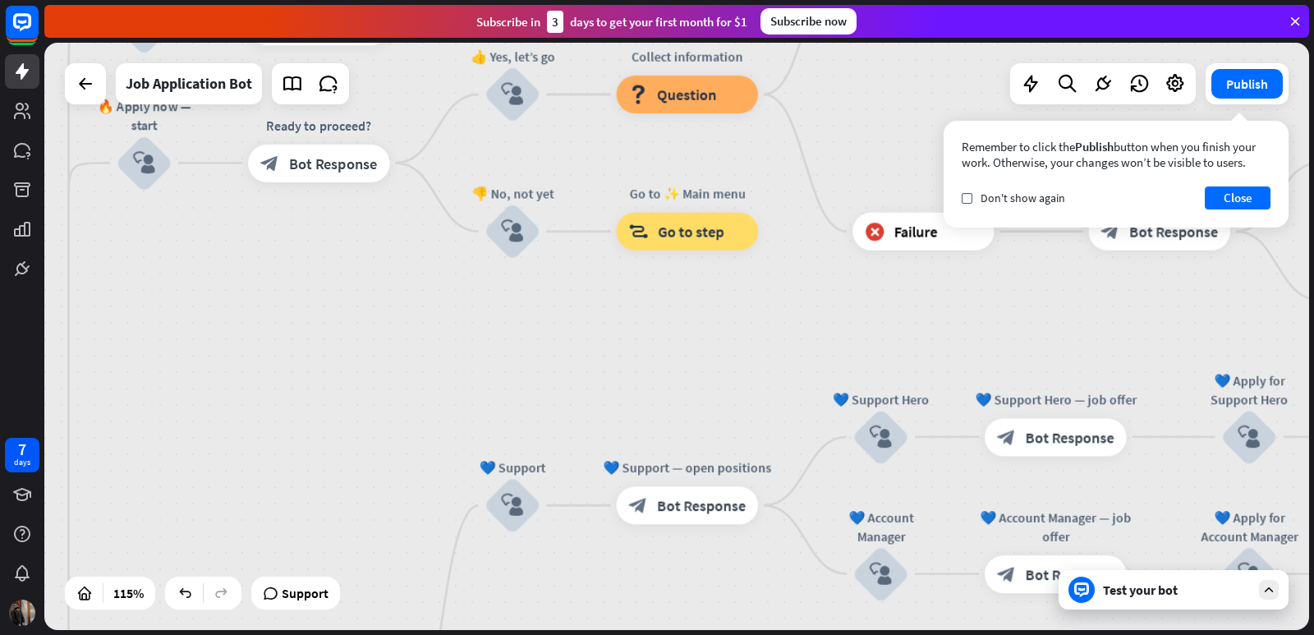
drag, startPoint x: 676, startPoint y: 519, endPoint x: 366, endPoint y: 258, distance: 405.0
click at [366, 258] on div "home_2 Start point Welcome message block_bot_response Bot Response ✨ Main menu …" at bounding box center [676, 336] width 1265 height 587
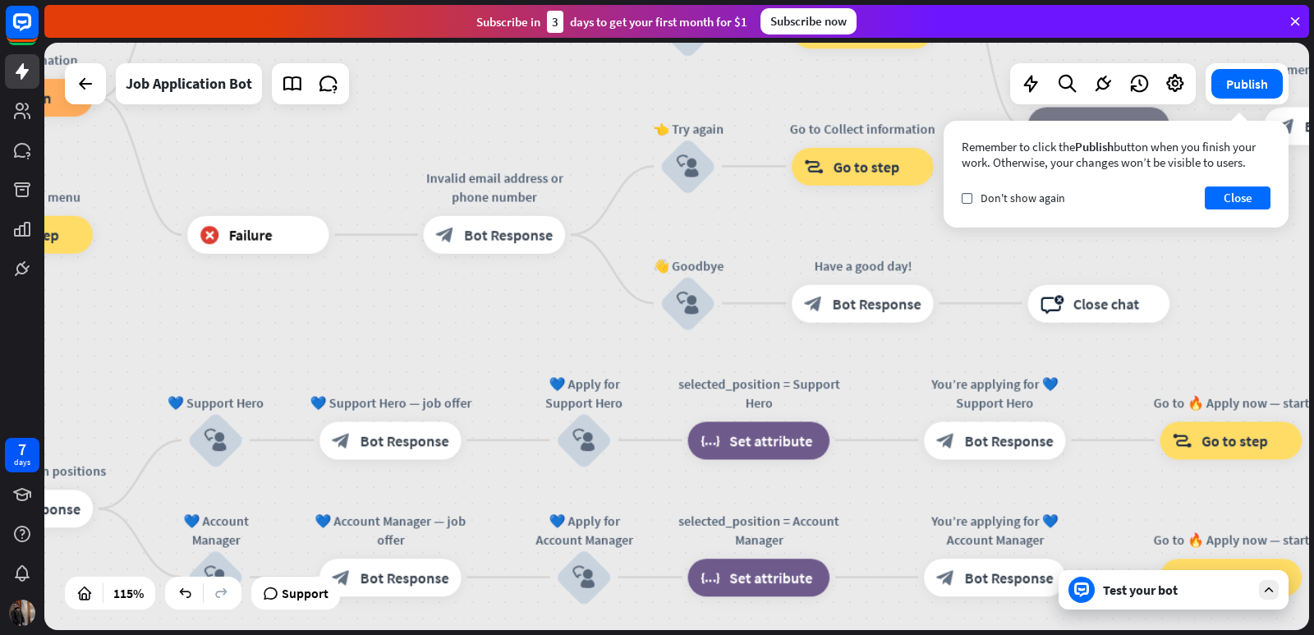
drag, startPoint x: 777, startPoint y: 333, endPoint x: 111, endPoint y: 334, distance: 666.0
click at [111, 334] on div "home_2 Start point Welcome message block_bot_response Bot Response ✨ Main menu …" at bounding box center [676, 336] width 1265 height 587
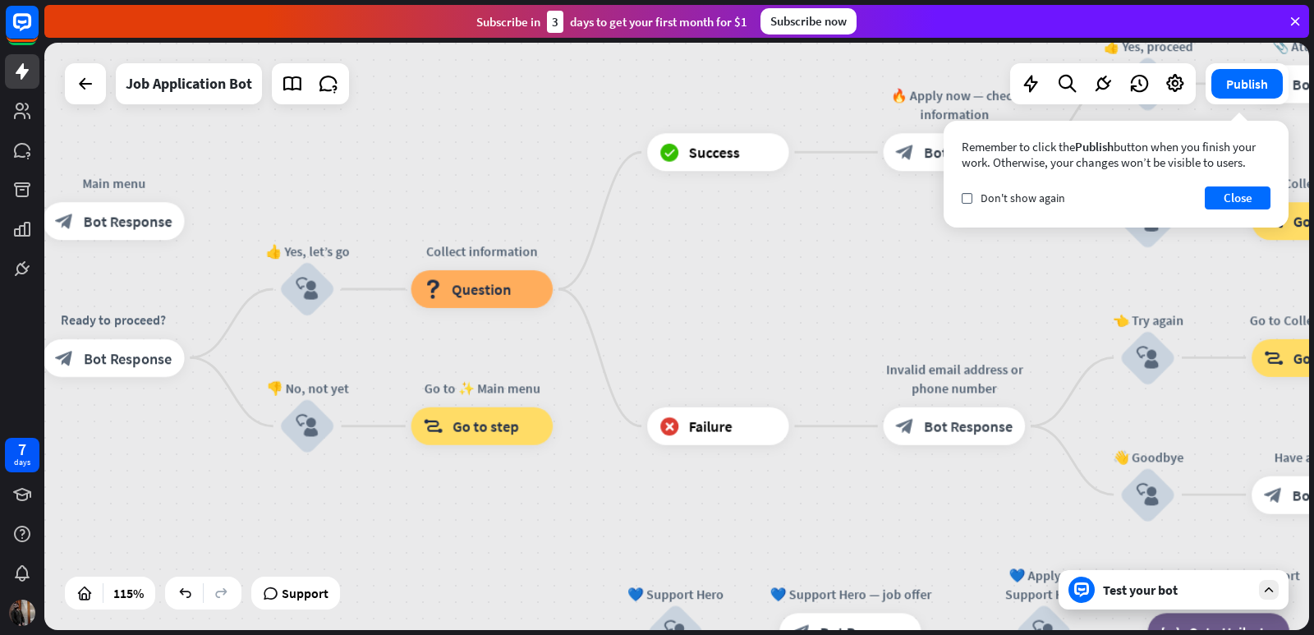
drag, startPoint x: 852, startPoint y: 356, endPoint x: 1313, endPoint y: 546, distance: 498.5
click at [1313, 546] on div "home_2 Start point Welcome message block_bot_response Bot Response ✨ Main menu …" at bounding box center [678, 339] width 1269 height 592
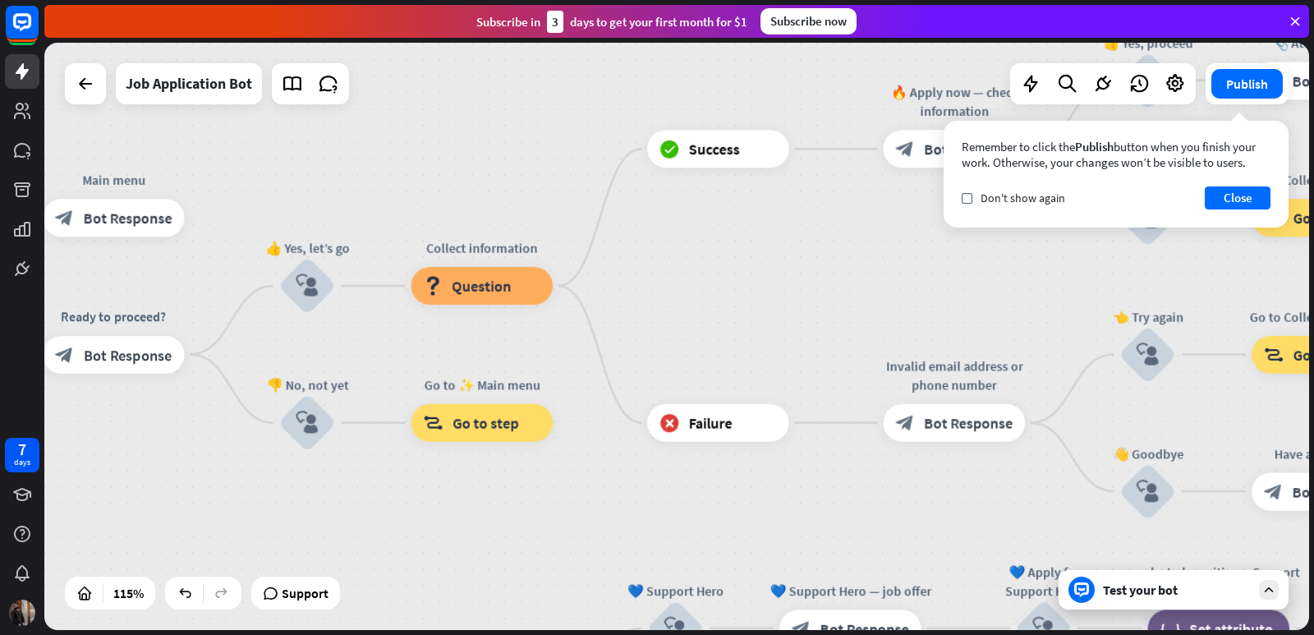
drag, startPoint x: 1308, startPoint y: 542, endPoint x: 1180, endPoint y: 518, distance: 130.3
click at [1291, 510] on div "Have a good day! block_bot_response Bot Response" at bounding box center [1322, 491] width 142 height 38
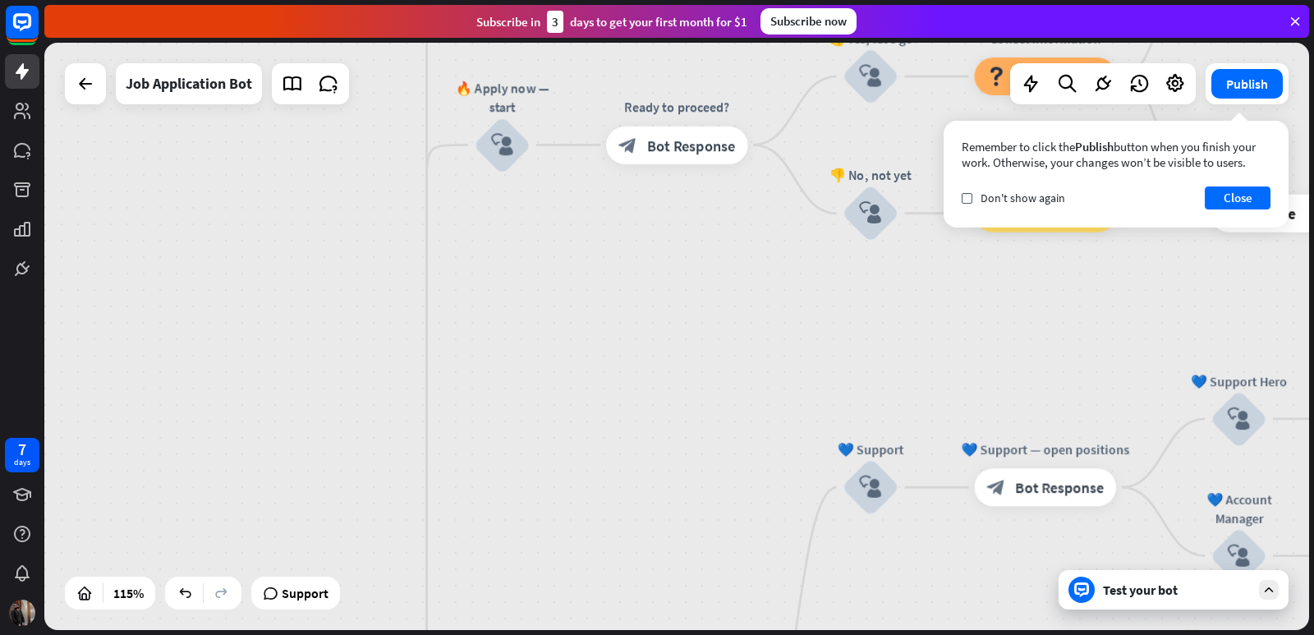
drag, startPoint x: 341, startPoint y: 504, endPoint x: 912, endPoint y: 289, distance: 610.7
click at [921, 292] on div "home_2 Start point Welcome message block_bot_response Bot Response ✨ Main menu …" at bounding box center [676, 336] width 1265 height 587
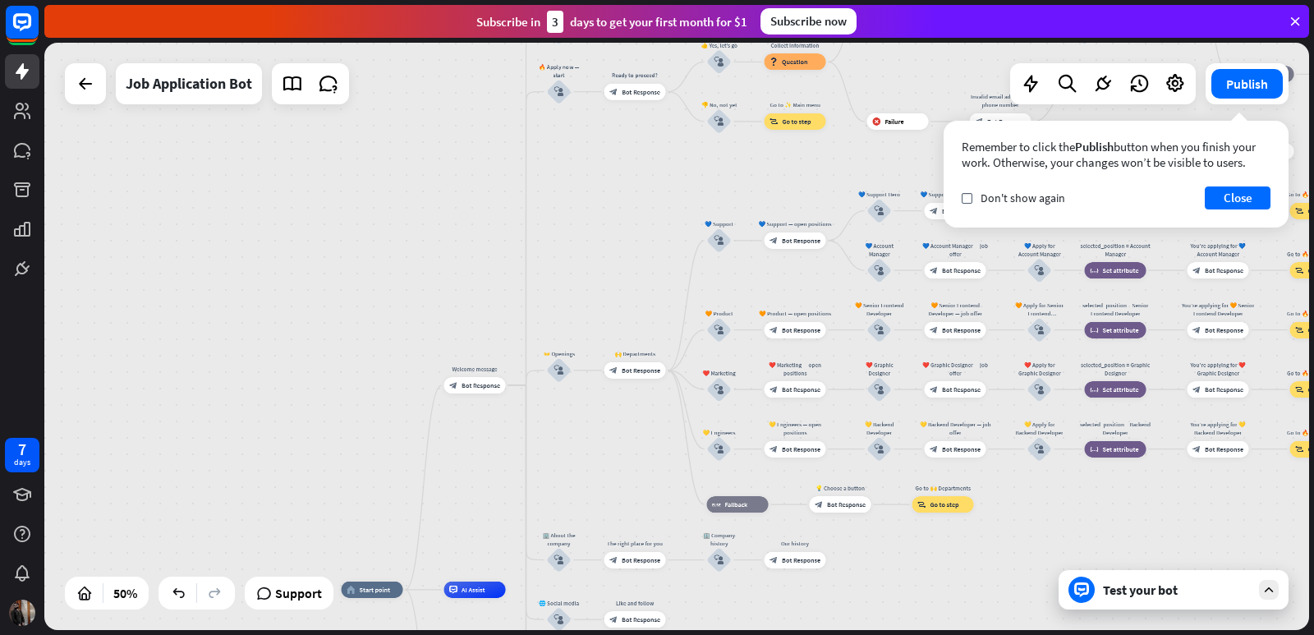
drag, startPoint x: 587, startPoint y: 503, endPoint x: 610, endPoint y: 287, distance: 217.2
click at [610, 287] on div "home_2 Start point Welcome message block_bot_response Bot Response ✨ Main menu …" at bounding box center [676, 336] width 1265 height 587
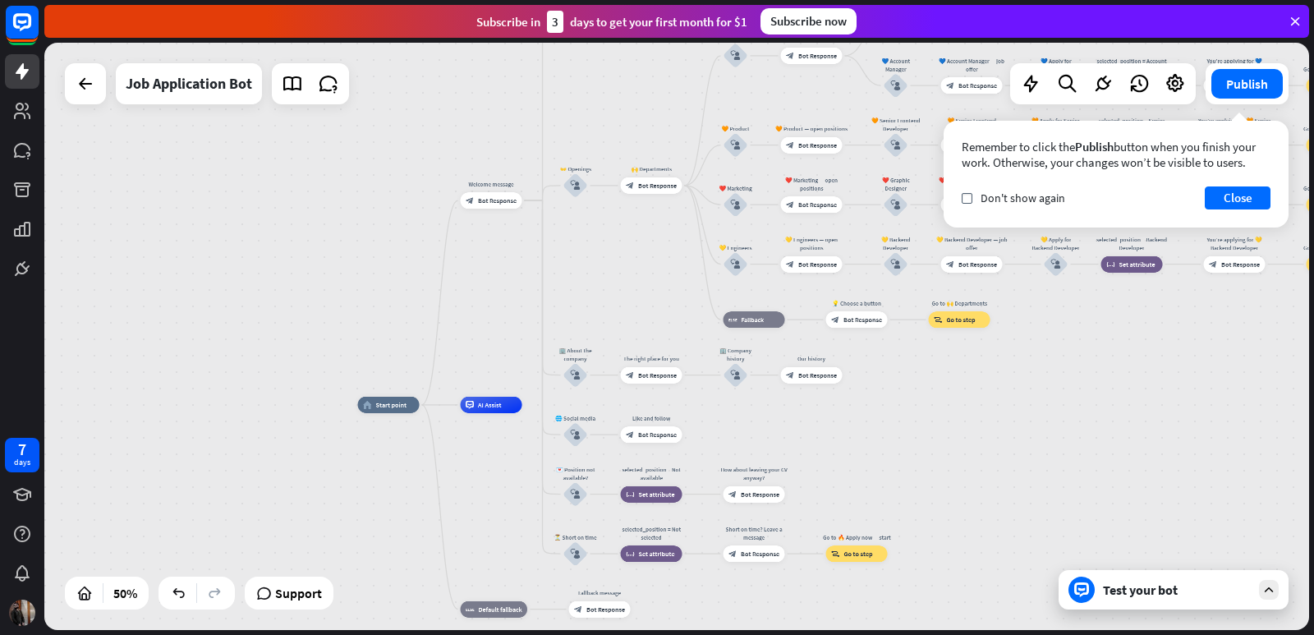
drag, startPoint x: 613, startPoint y: 491, endPoint x: 630, endPoint y: 306, distance: 185.5
click at [630, 306] on div "home_2 Start point Welcome message block_bot_response Bot Response ✨ Main menu …" at bounding box center [676, 336] width 1265 height 587
